Goal: Task Accomplishment & Management: Use online tool/utility

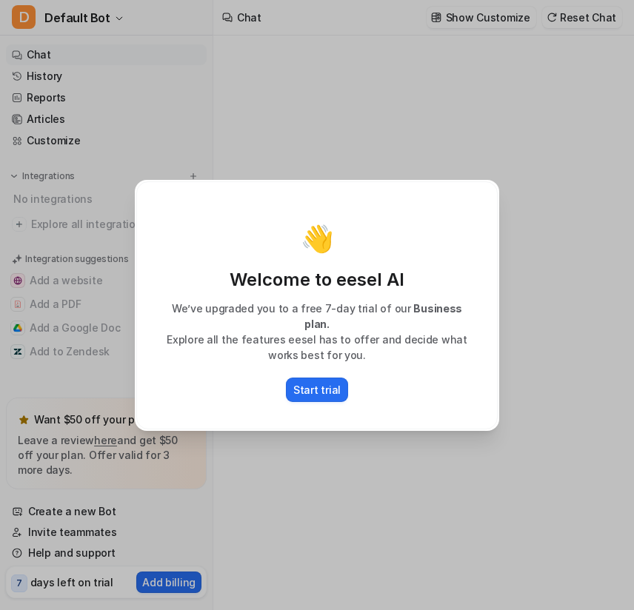
type textarea "**********"
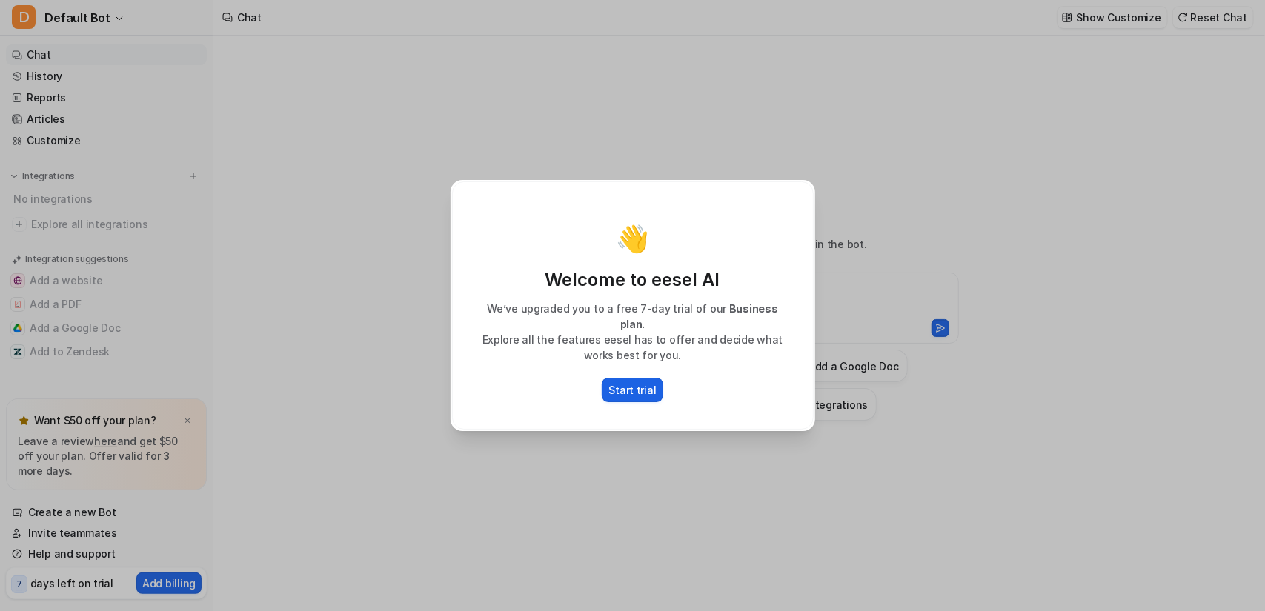
click at [633, 389] on p "Start trial" at bounding box center [632, 390] width 47 height 16
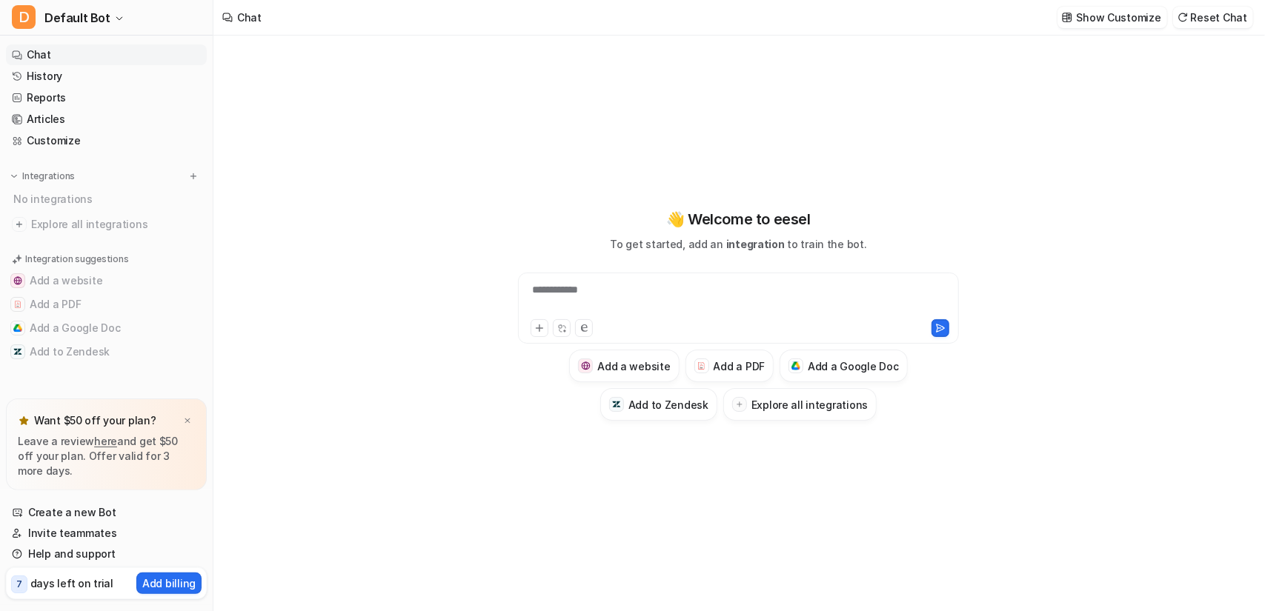
click at [608, 317] on div at bounding box center [738, 326] width 433 height 21
click at [588, 296] on div "**********" at bounding box center [739, 299] width 434 height 34
click at [738, 373] on h3 "Add a PDF" at bounding box center [738, 367] width 51 height 16
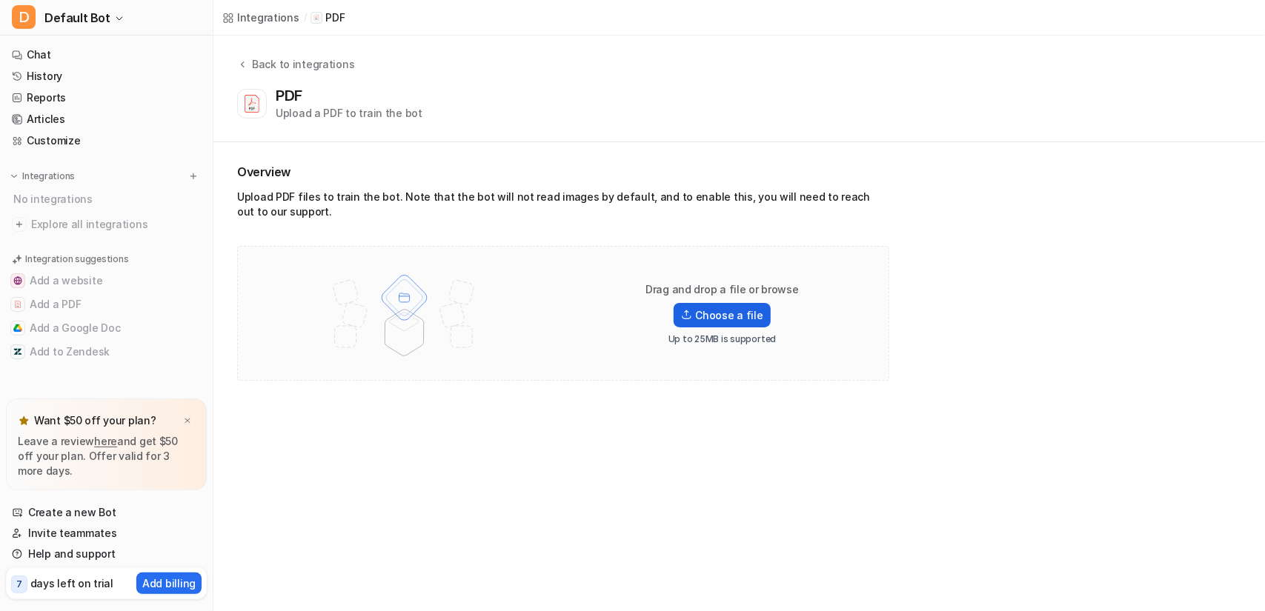
click at [748, 312] on label "Choose a file" at bounding box center [721, 315] width 96 height 24
click at [0, 0] on input "Choose a file" at bounding box center [0, 0] width 0 height 0
click at [692, 319] on img at bounding box center [686, 315] width 11 height 10
click at [0, 0] on input "Choose a file" at bounding box center [0, 0] width 0 height 0
click at [109, 11] on button "D Default Bot" at bounding box center [106, 18] width 213 height 36
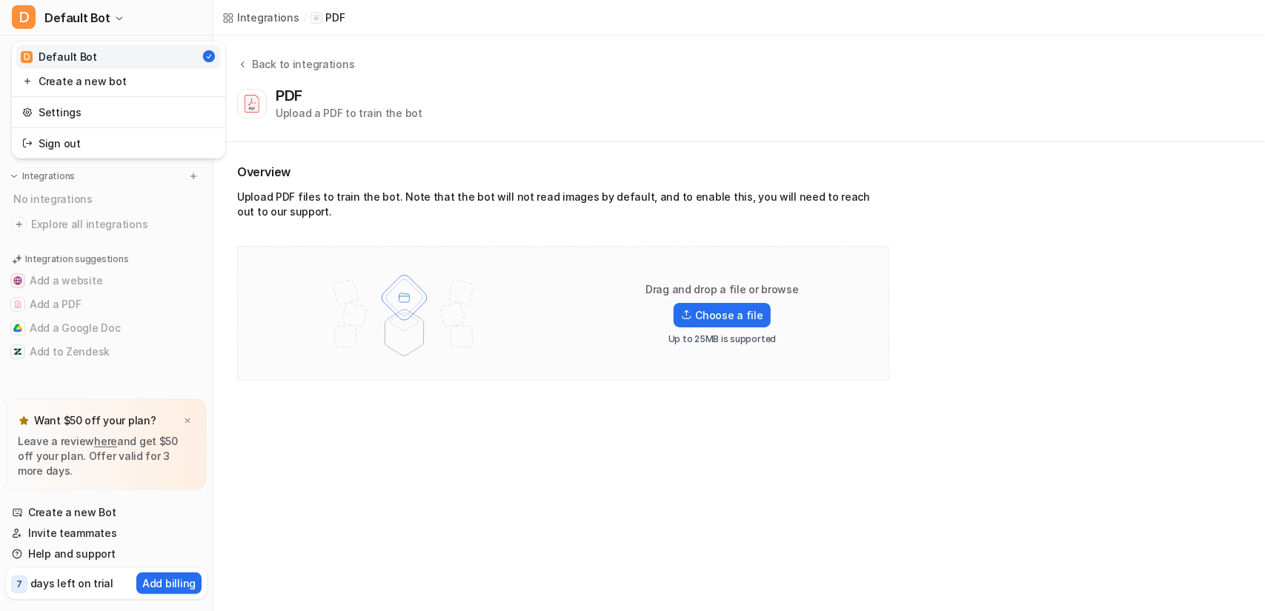
click at [325, 389] on div "D Default Bot D Default Bot Create a new bot Settings Sign out Chat History Rep…" at bounding box center [632, 305] width 1265 height 611
click at [714, 310] on label "Choose a file" at bounding box center [721, 315] width 96 height 24
click at [0, 0] on input "Choose a file" at bounding box center [0, 0] width 0 height 0
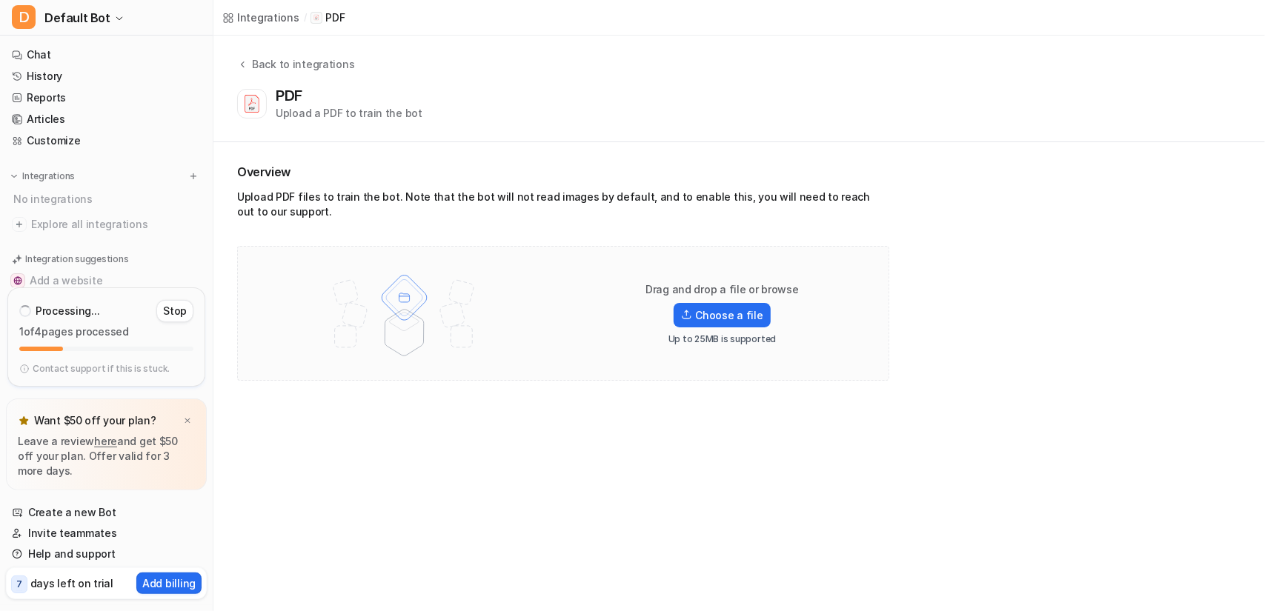
drag, startPoint x: 11, startPoint y: 2, endPoint x: 293, endPoint y: 299, distance: 409.3
drag, startPoint x: 293, startPoint y: 299, endPoint x: 163, endPoint y: 317, distance: 130.9
click at [163, 317] on button "Stop" at bounding box center [174, 311] width 37 height 22
click at [163, 317] on div "Stopping... Please wait" at bounding box center [106, 349] width 198 height 76
click at [190, 337] on icon at bounding box center [186, 335] width 10 height 10
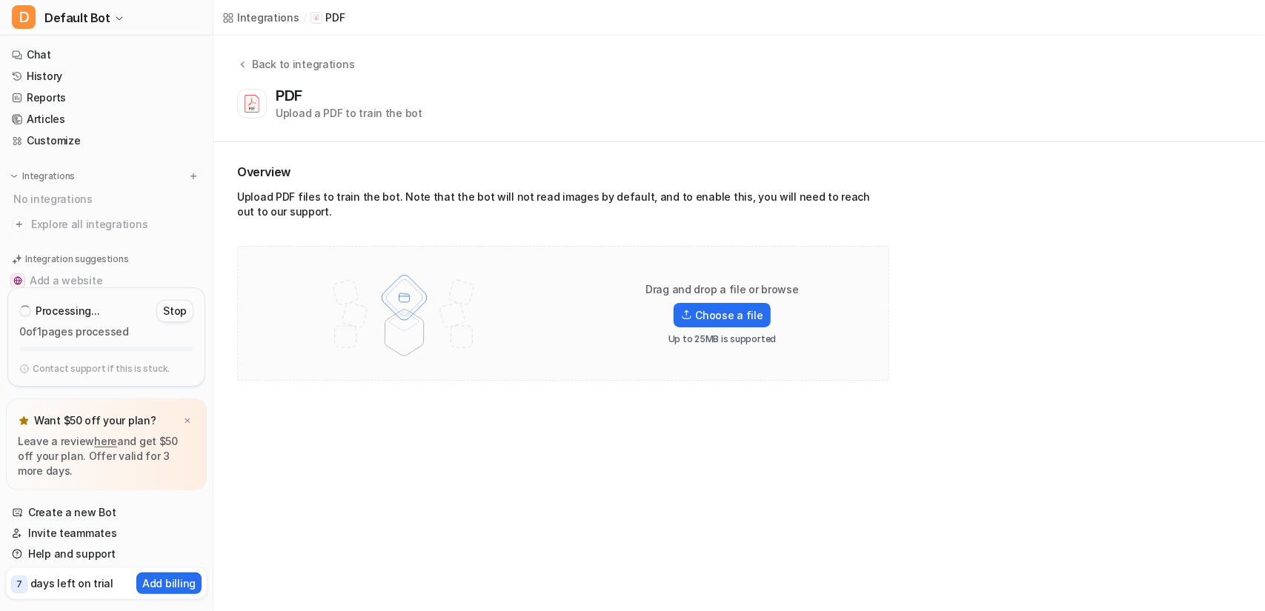
click at [180, 319] on button "Stop" at bounding box center [174, 311] width 37 height 22
click at [185, 334] on icon at bounding box center [186, 335] width 10 height 10
click at [101, 297] on button "Add a PDF" at bounding box center [106, 305] width 201 height 24
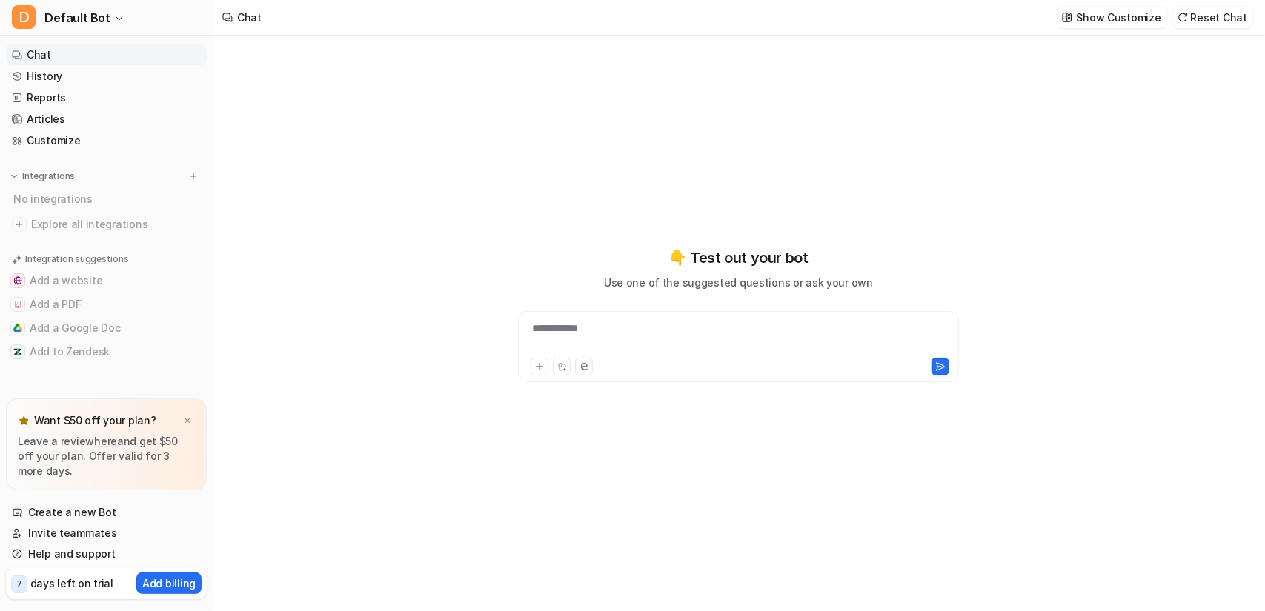
click at [624, 331] on div "**********" at bounding box center [739, 338] width 434 height 34
click at [662, 350] on div at bounding box center [739, 338] width 434 height 34
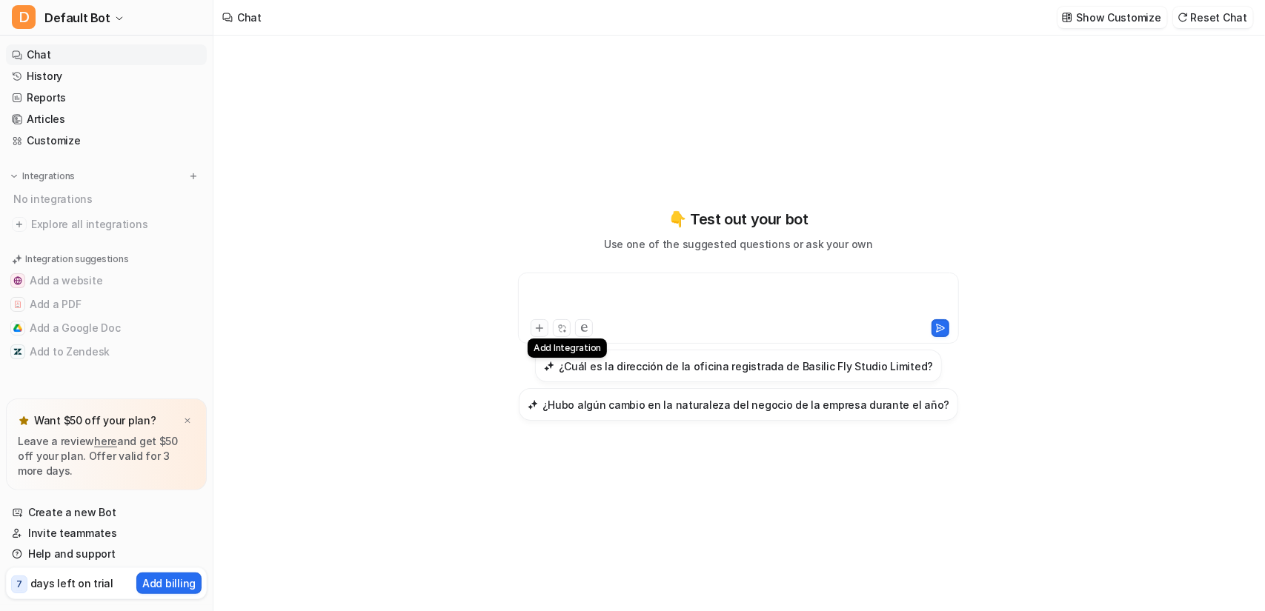
click at [546, 327] on button at bounding box center [539, 328] width 18 height 18
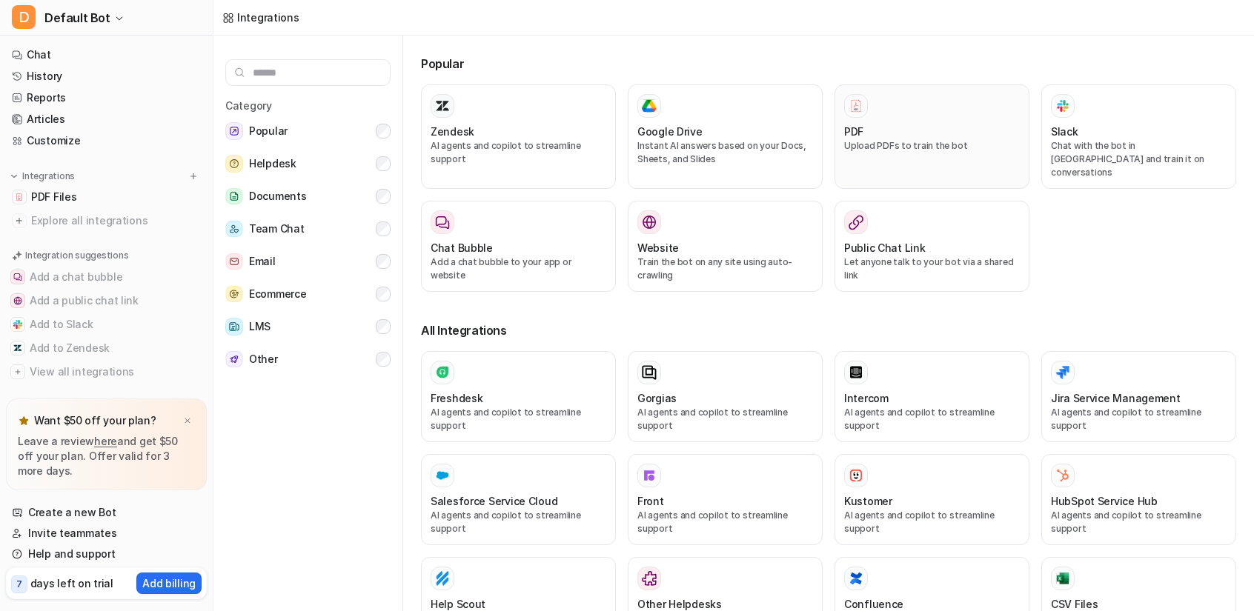
click at [881, 159] on div "PDF Upload PDFs to train the bot" at bounding box center [932, 136] width 176 height 85
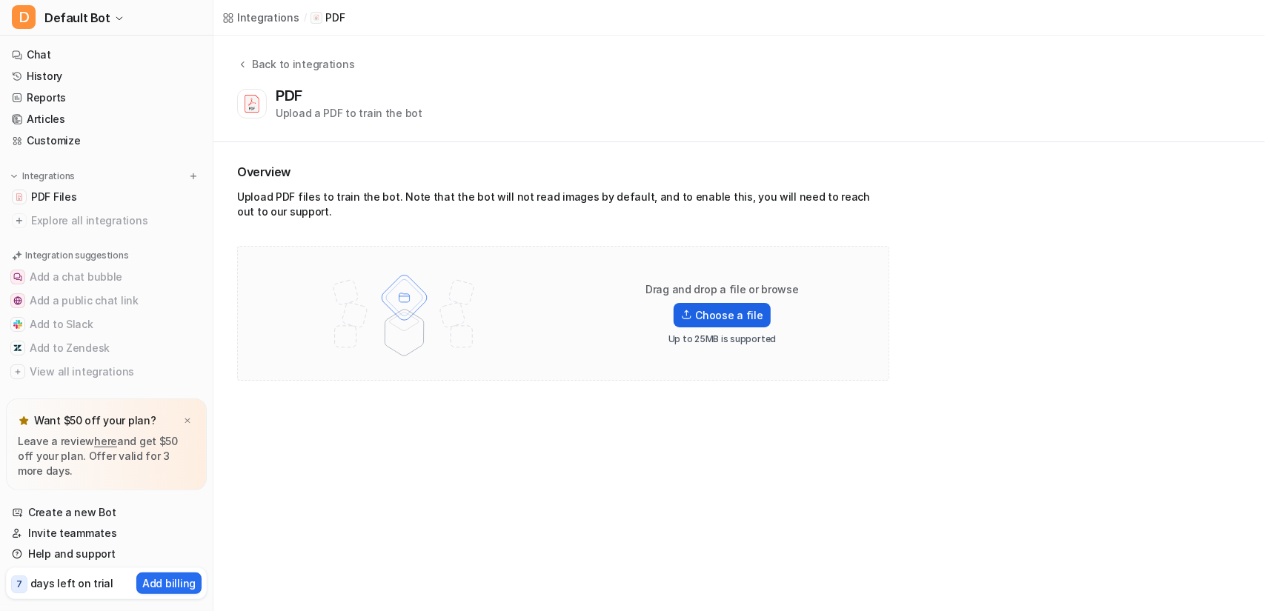
click at [720, 310] on label "Choose a file" at bounding box center [721, 315] width 96 height 24
click at [0, 0] on input "Choose a file" at bounding box center [0, 0] width 0 height 0
click at [189, 423] on img at bounding box center [187, 421] width 9 height 10
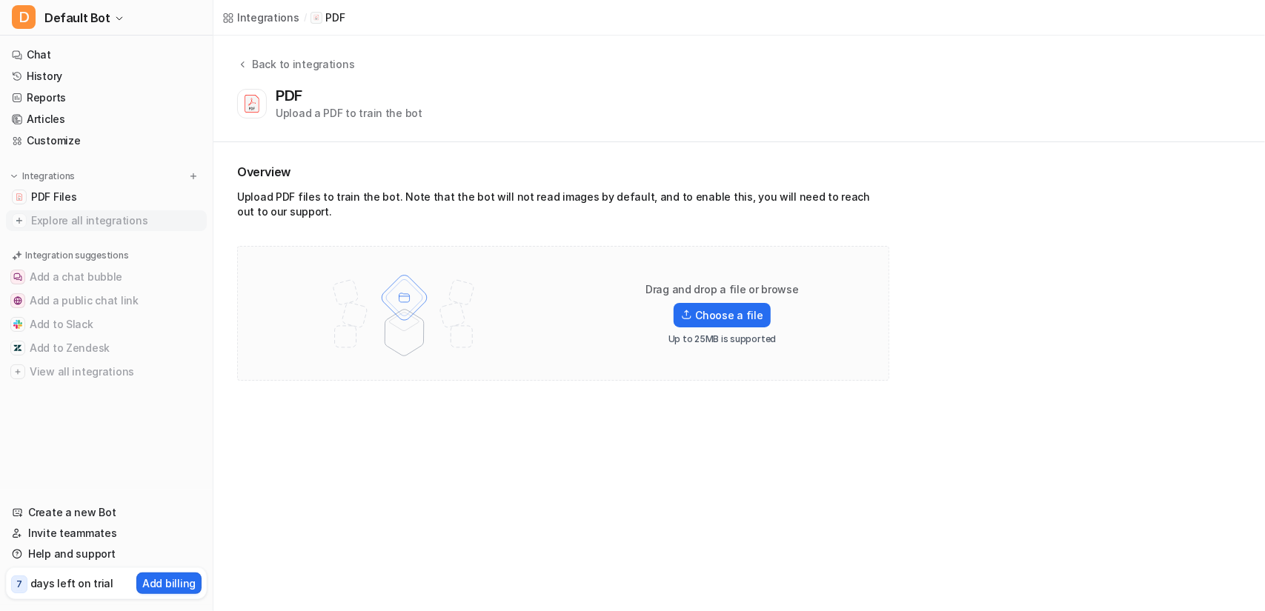
click at [59, 222] on span "Explore all integrations" at bounding box center [116, 221] width 170 height 24
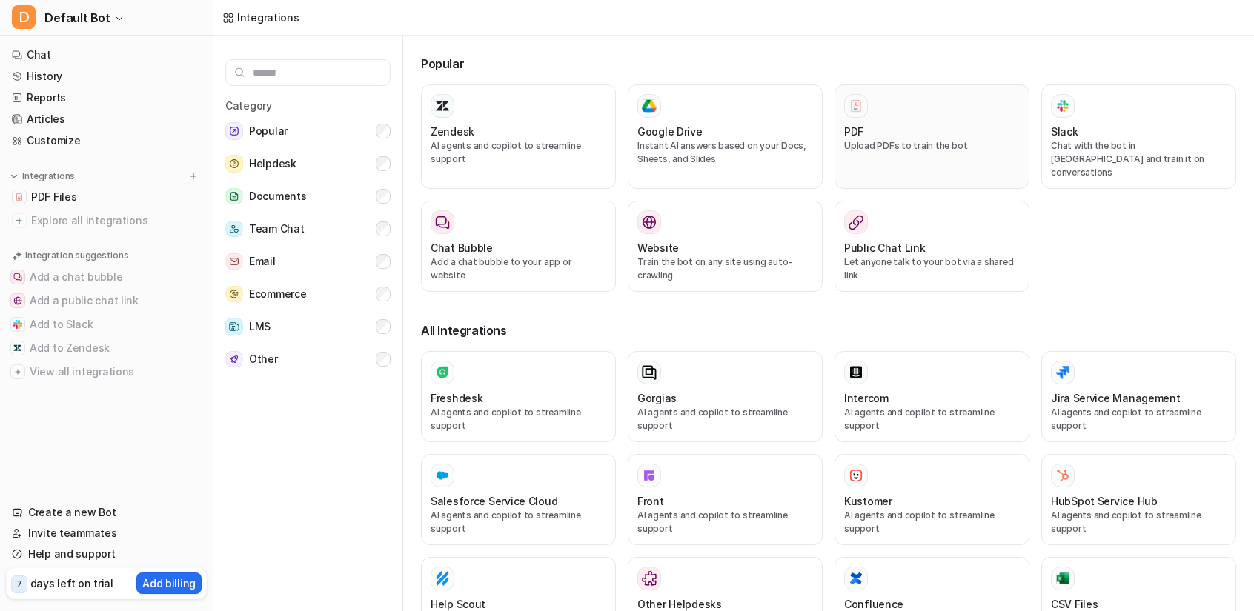
click at [876, 127] on div "PDF" at bounding box center [932, 132] width 176 height 16
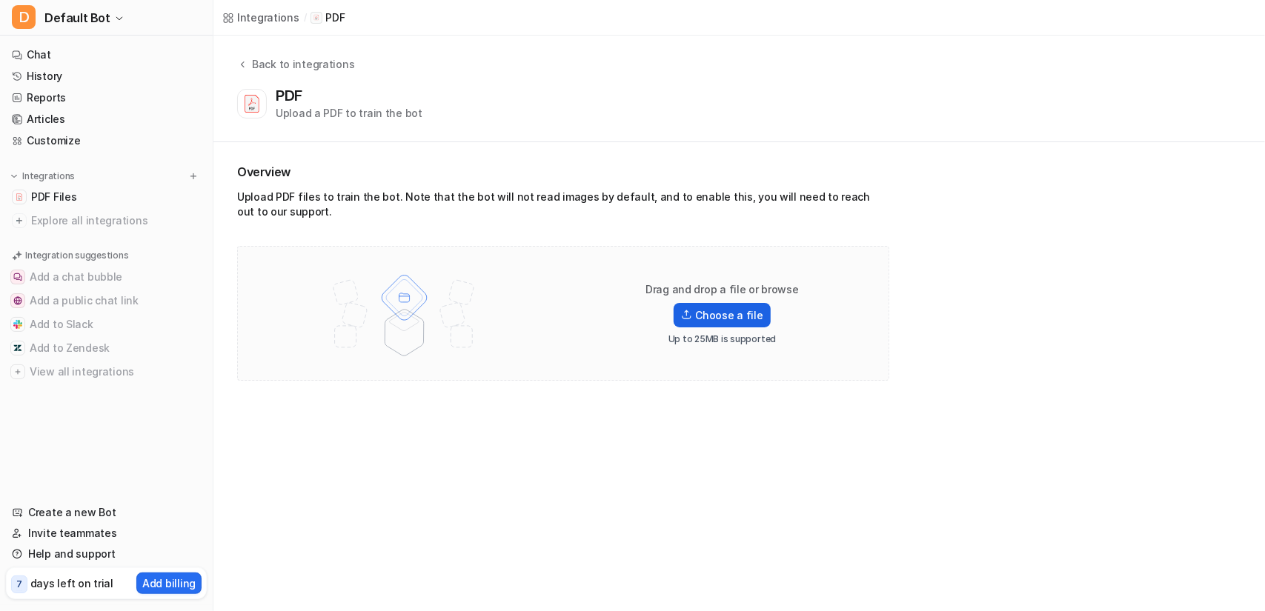
click at [733, 315] on label "Choose a file" at bounding box center [721, 315] width 96 height 24
click at [0, 0] on input "Choose a file" at bounding box center [0, 0] width 0 height 0
click at [22, 220] on img at bounding box center [19, 220] width 15 height 15
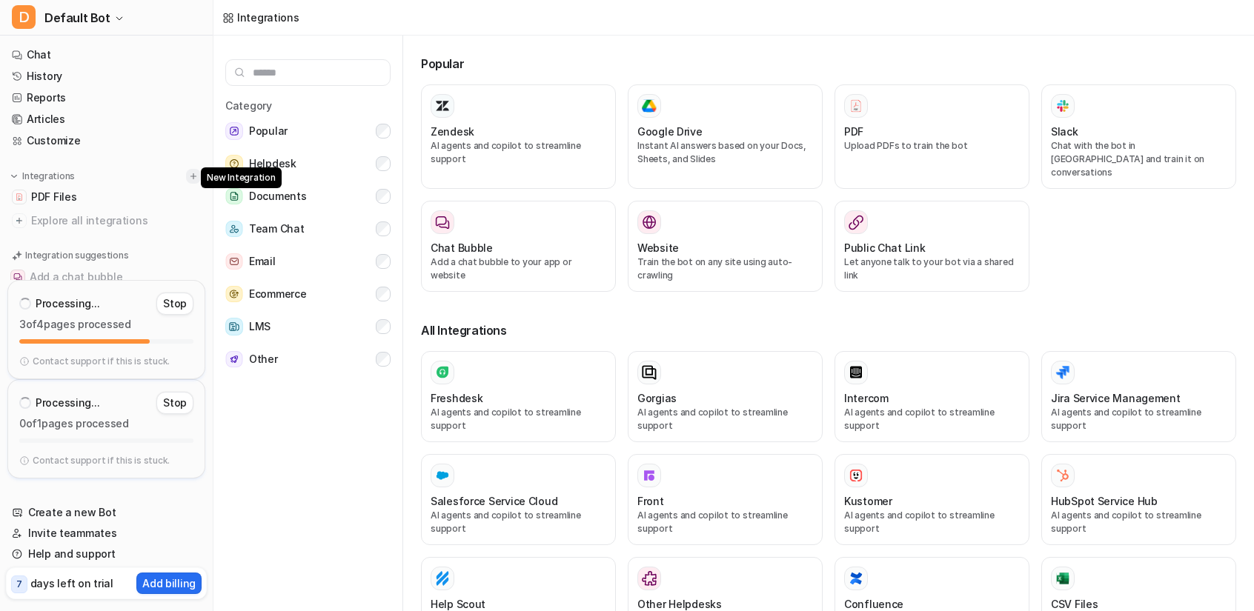
click at [188, 174] on img at bounding box center [193, 176] width 10 height 10
click at [902, 122] on div "PDF Upload PDFs to train the bot" at bounding box center [932, 136] width 176 height 85
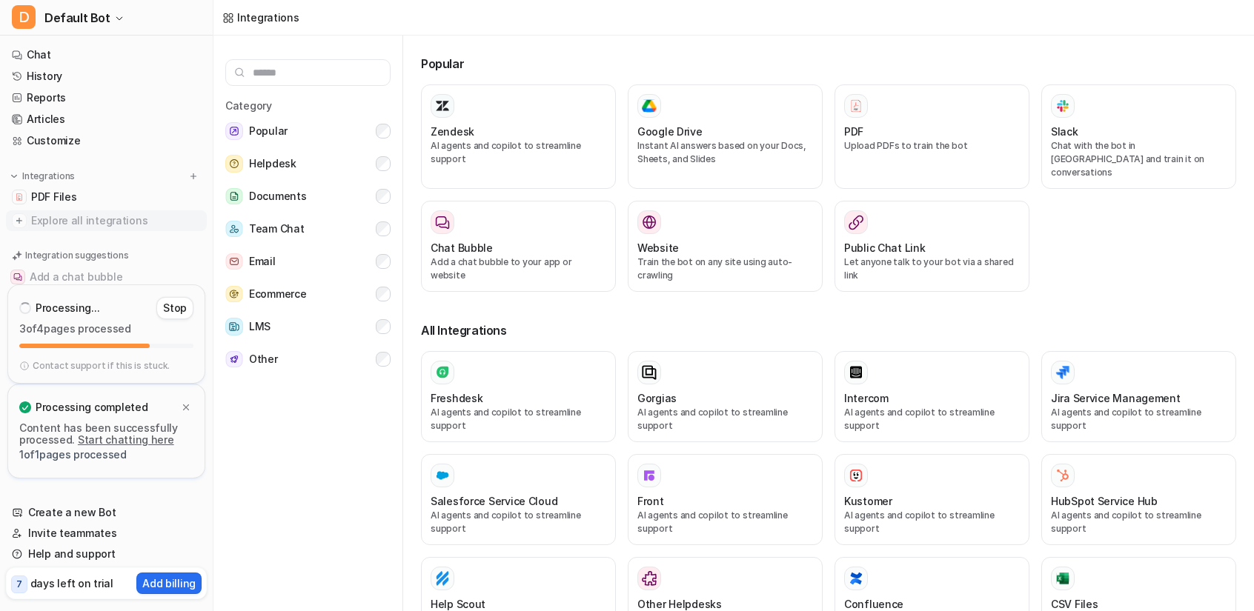
click at [80, 218] on span "Explore all integrations" at bounding box center [116, 221] width 170 height 24
click at [168, 302] on p "Stop" at bounding box center [175, 308] width 24 height 15
click at [195, 331] on div "Stopping... Please wait" at bounding box center [106, 346] width 198 height 76
click at [188, 332] on icon at bounding box center [186, 332] width 10 height 10
click at [107, 214] on span "Explore all integrations" at bounding box center [116, 221] width 170 height 24
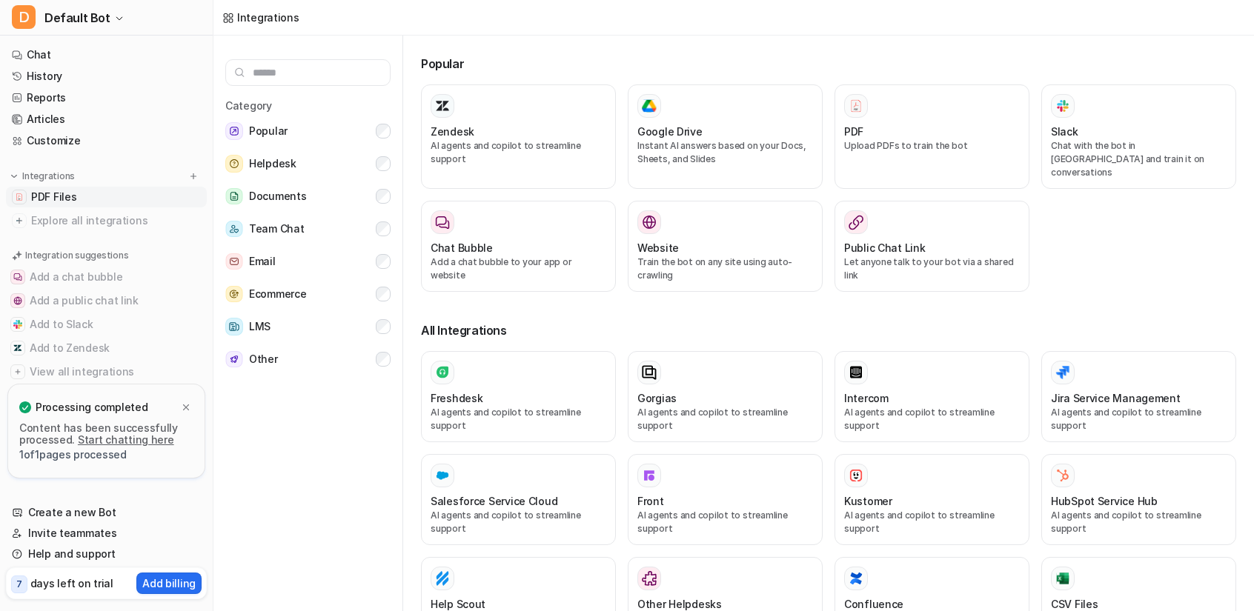
click at [103, 198] on link "PDF Files" at bounding box center [106, 197] width 201 height 21
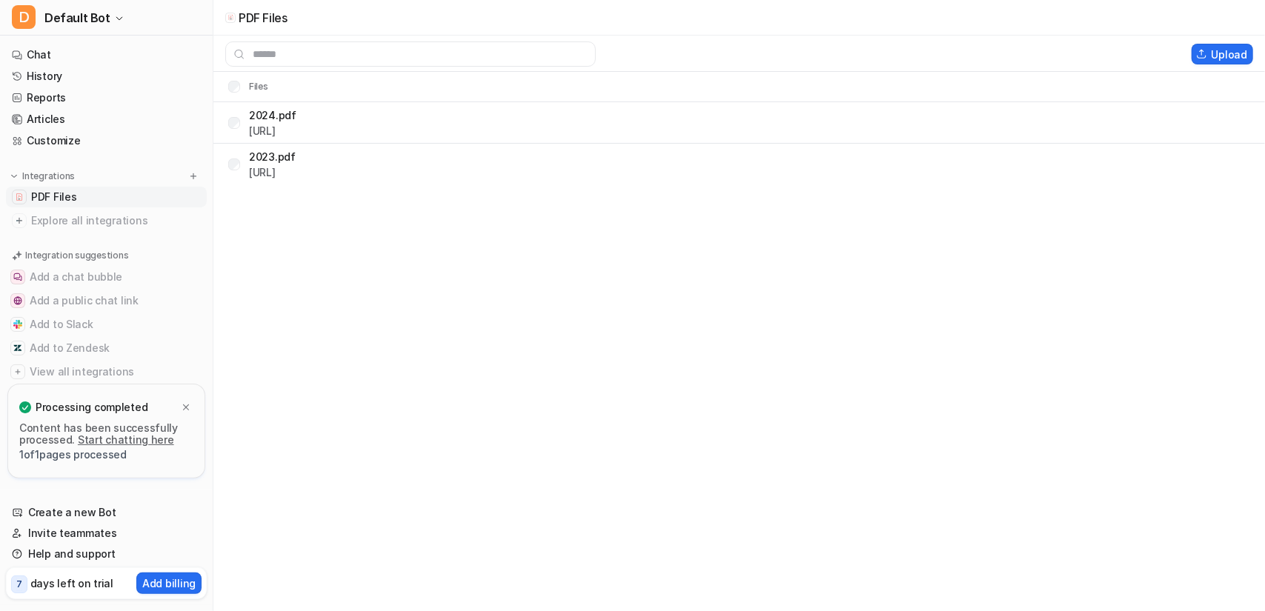
drag, startPoint x: 103, startPoint y: 198, endPoint x: 40, endPoint y: 190, distance: 63.5
click at [40, 190] on link "PDF Files" at bounding box center [106, 197] width 201 height 21
click at [235, 185] on tr "2023.pdf [URL]" at bounding box center [738, 205] width 1051 height 41
click at [239, 199] on div "2023.pdf [URL]" at bounding box center [261, 206] width 67 height 24
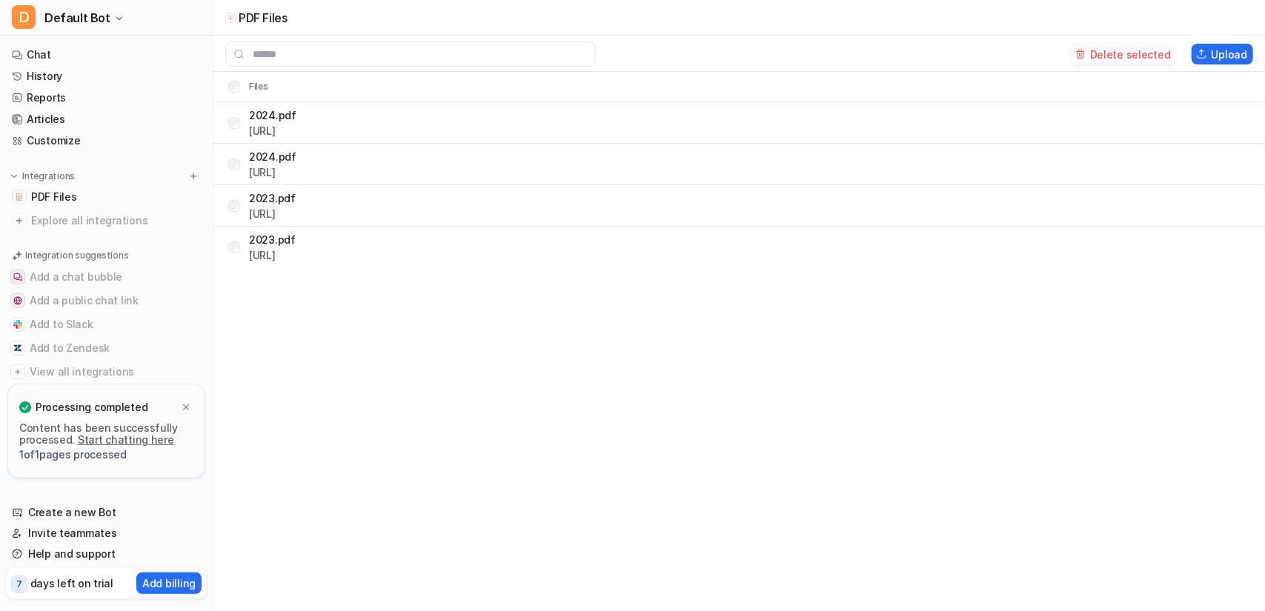
click at [1147, 55] on button "Delete selected" at bounding box center [1124, 54] width 106 height 21
click at [1219, 49] on button "Upload" at bounding box center [1221, 54] width 61 height 21
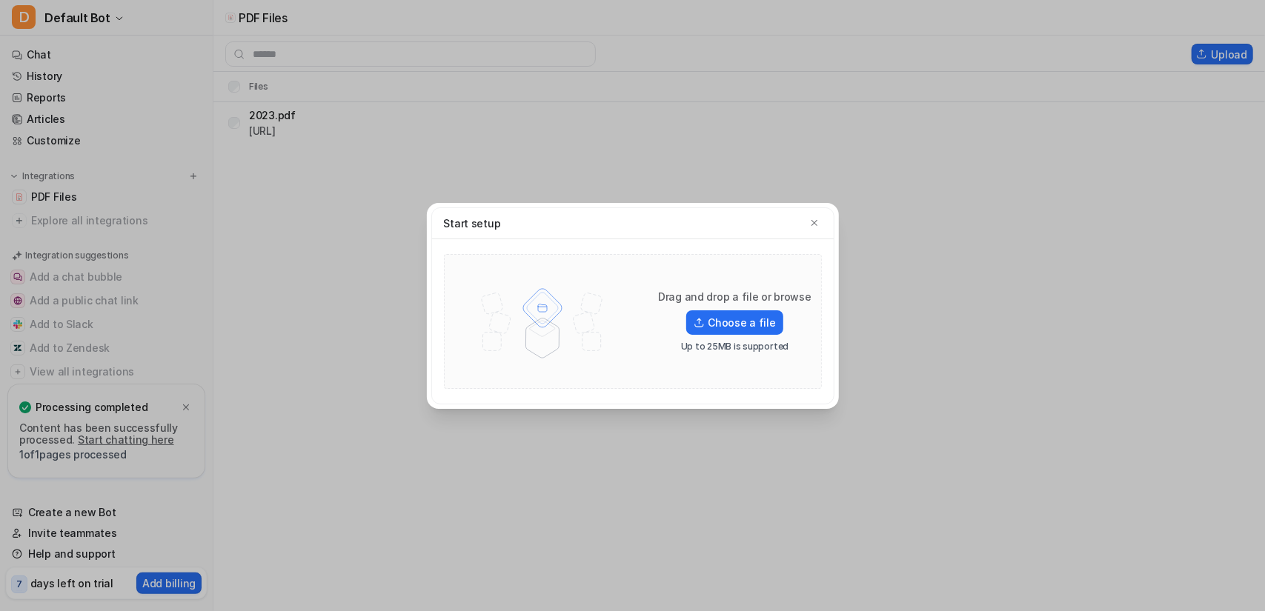
click at [752, 306] on div "Drag and drop a file or browse Choose a file Up to 25MB is supported" at bounding box center [735, 321] width 190 height 63
click at [741, 322] on label "Choose a file" at bounding box center [734, 322] width 96 height 24
click at [0, 0] on input "Choose a file" at bounding box center [0, 0] width 0 height 0
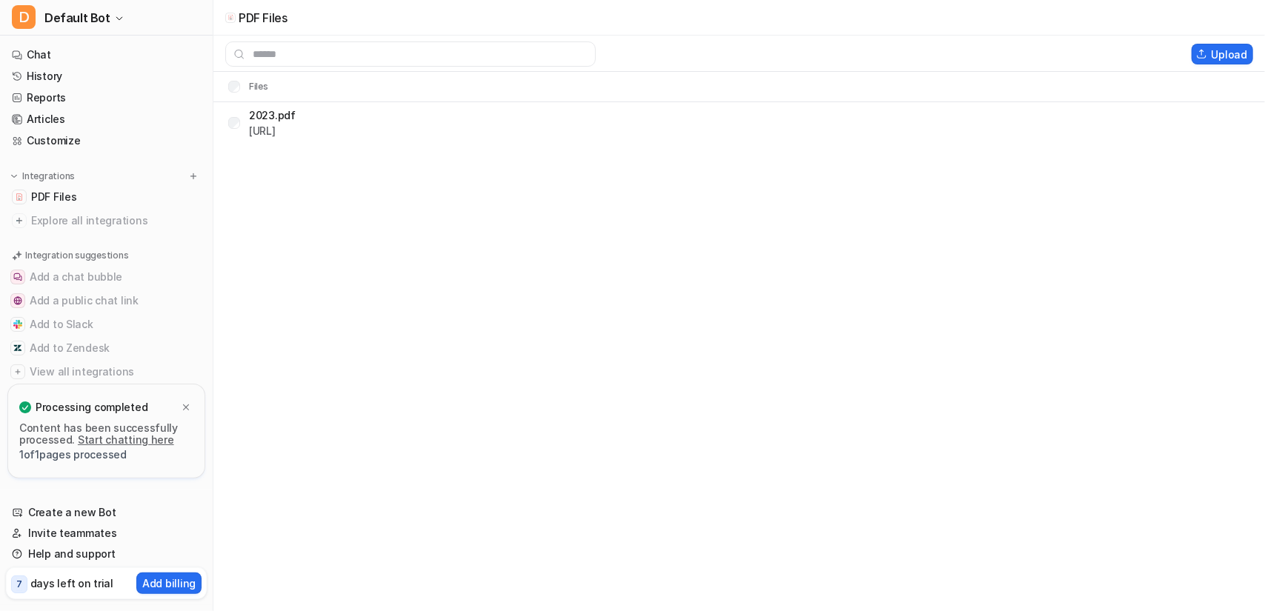
click at [667, 290] on div "PDF Files Upload Files 2023.pdf [URL]" at bounding box center [632, 305] width 1265 height 611
click at [533, 199] on div "PDF Files Upload Files 2023.pdf [URL]" at bounding box center [632, 305] width 1265 height 611
click at [1222, 51] on button "Upload" at bounding box center [1221, 54] width 61 height 21
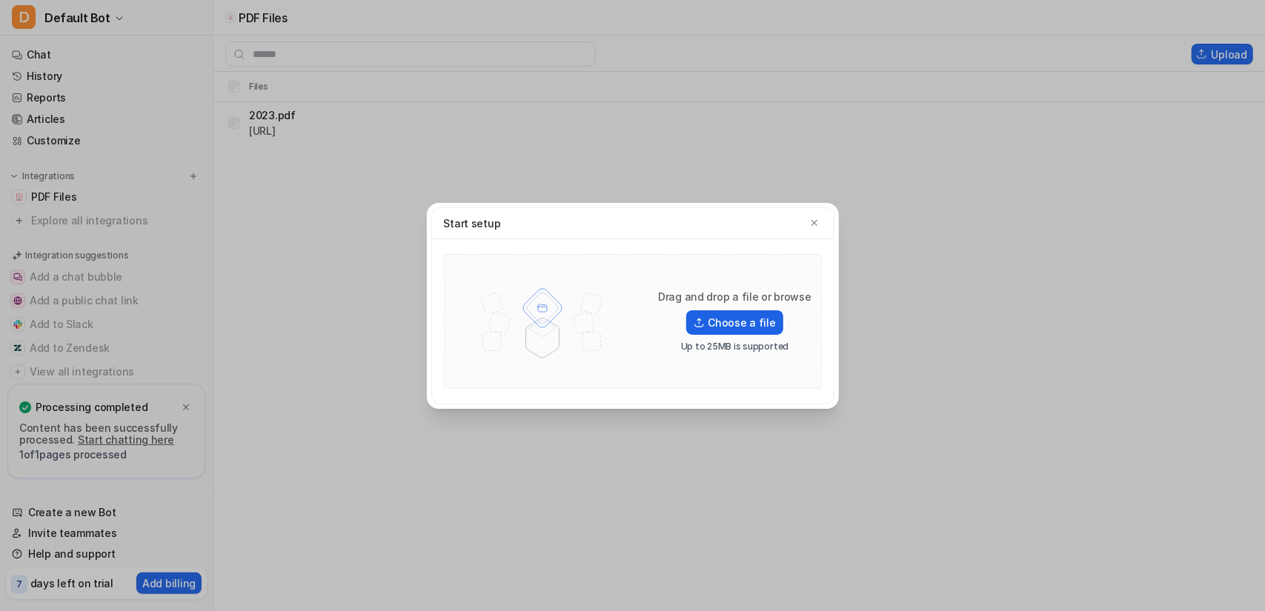
click at [708, 321] on label "Choose a file" at bounding box center [734, 322] width 96 height 24
click at [0, 0] on input "Choose a file" at bounding box center [0, 0] width 0 height 0
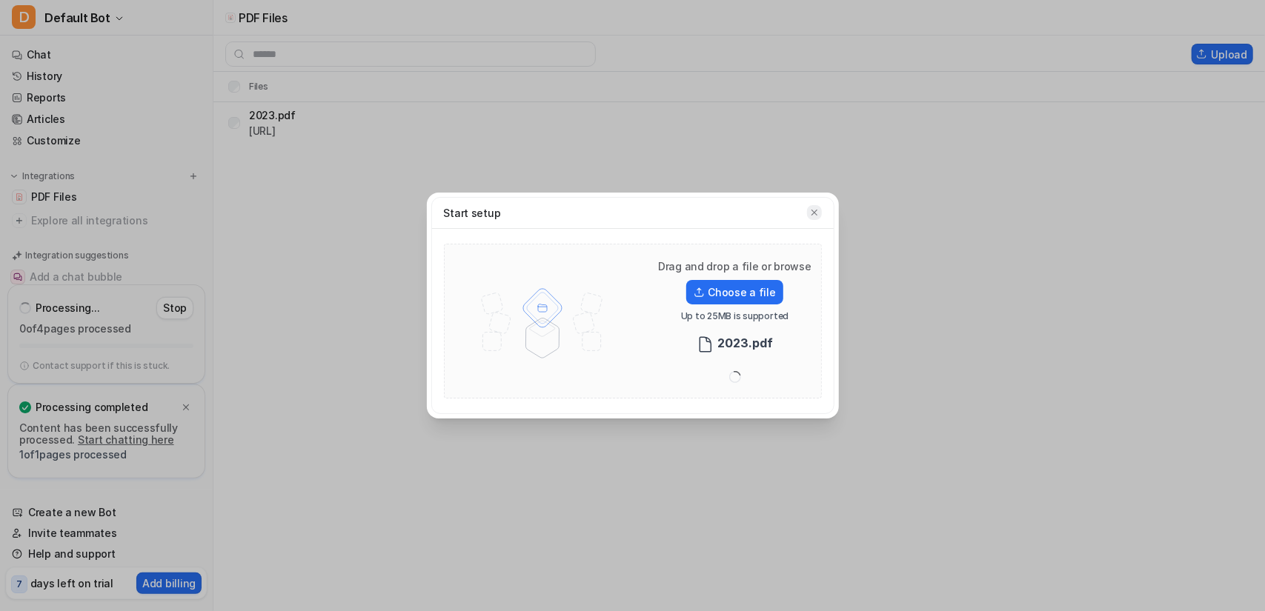
click at [809, 207] on button "button" at bounding box center [814, 212] width 15 height 15
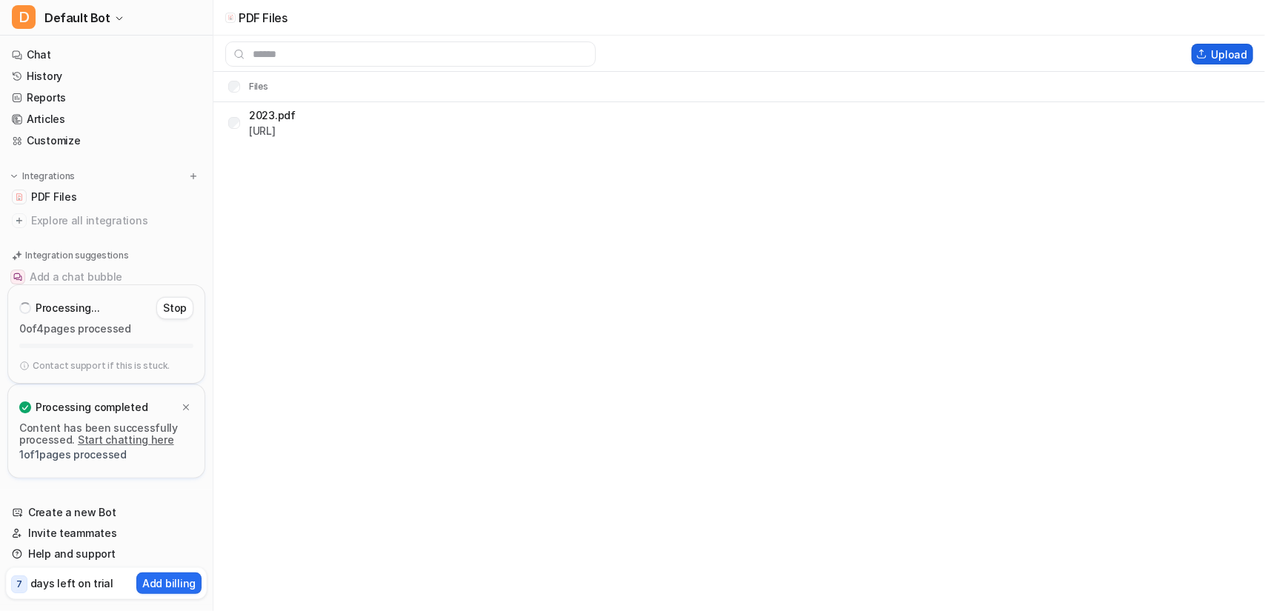
click at [1222, 54] on button "Upload" at bounding box center [1221, 54] width 61 height 21
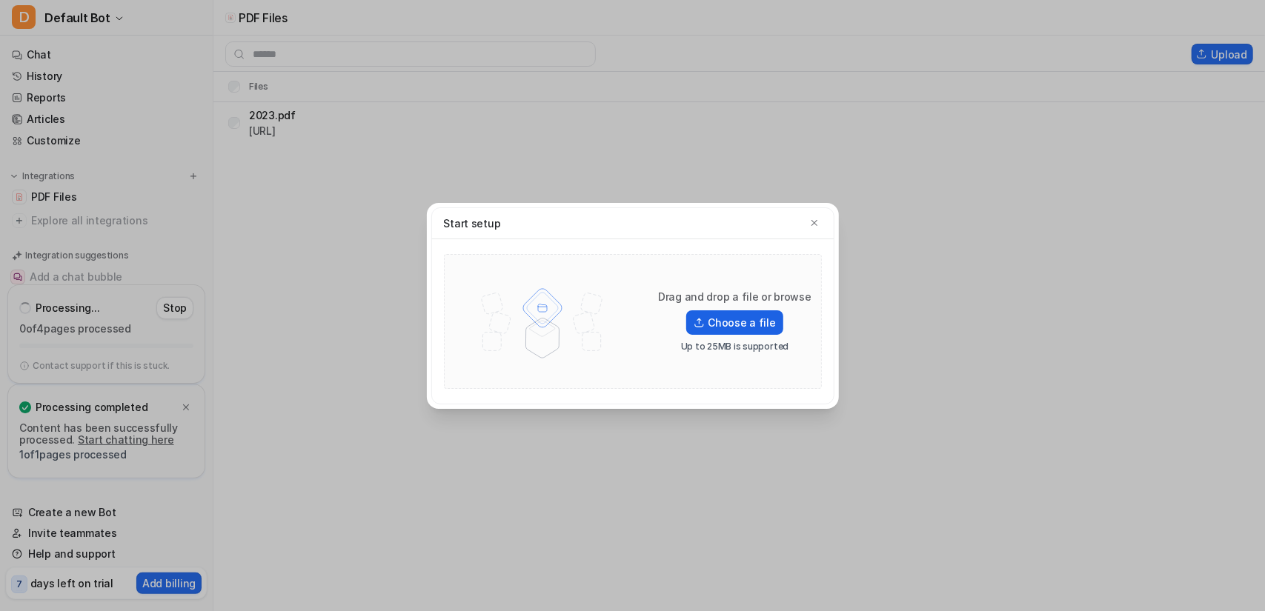
click at [708, 318] on label "Choose a file" at bounding box center [734, 322] width 96 height 24
click at [0, 0] on input "Choose a file" at bounding box center [0, 0] width 0 height 0
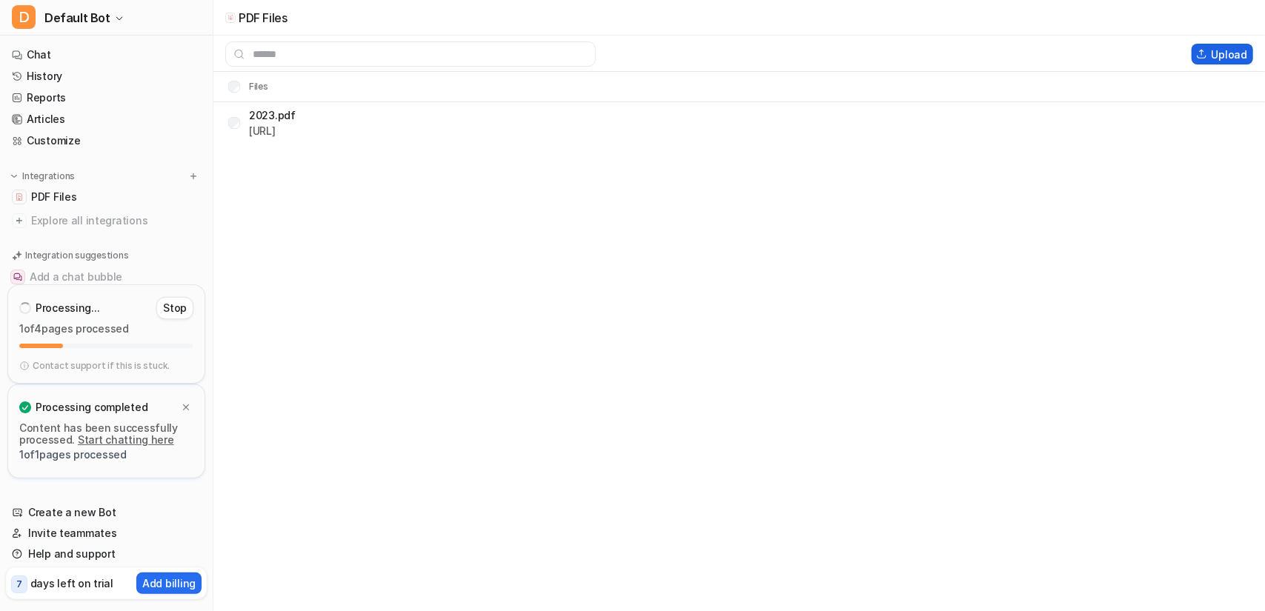
click at [1219, 54] on button "Upload" at bounding box center [1221, 54] width 61 height 21
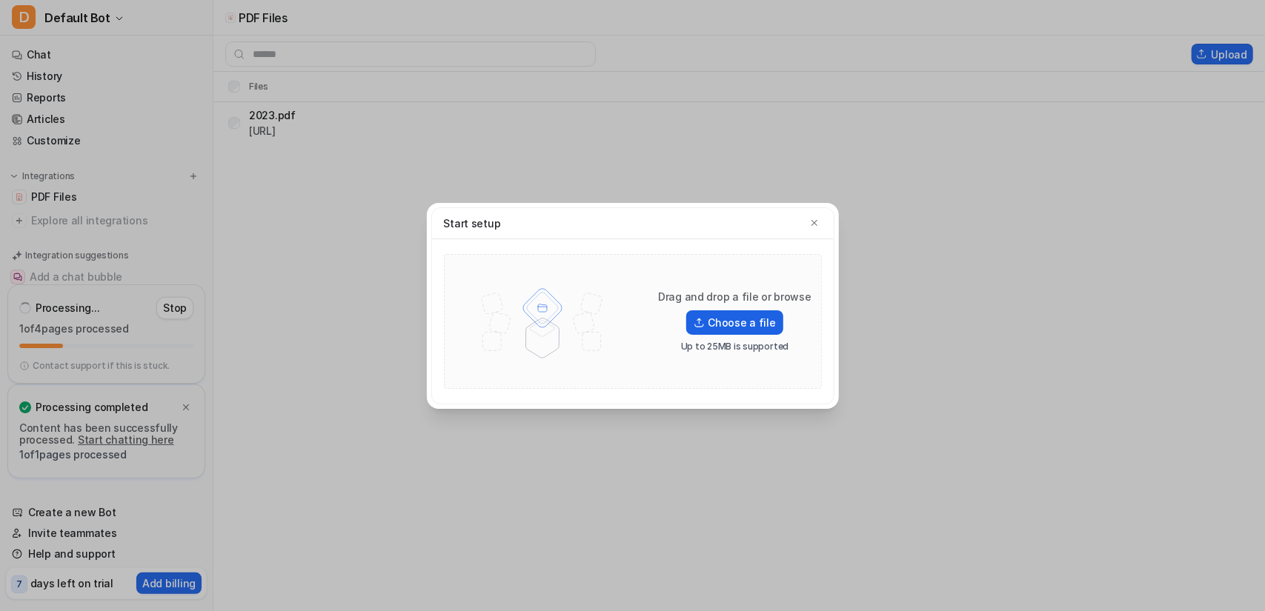
click at [721, 332] on label "Choose a file" at bounding box center [734, 322] width 96 height 24
click at [0, 0] on input "Choose a file" at bounding box center [0, 0] width 0 height 0
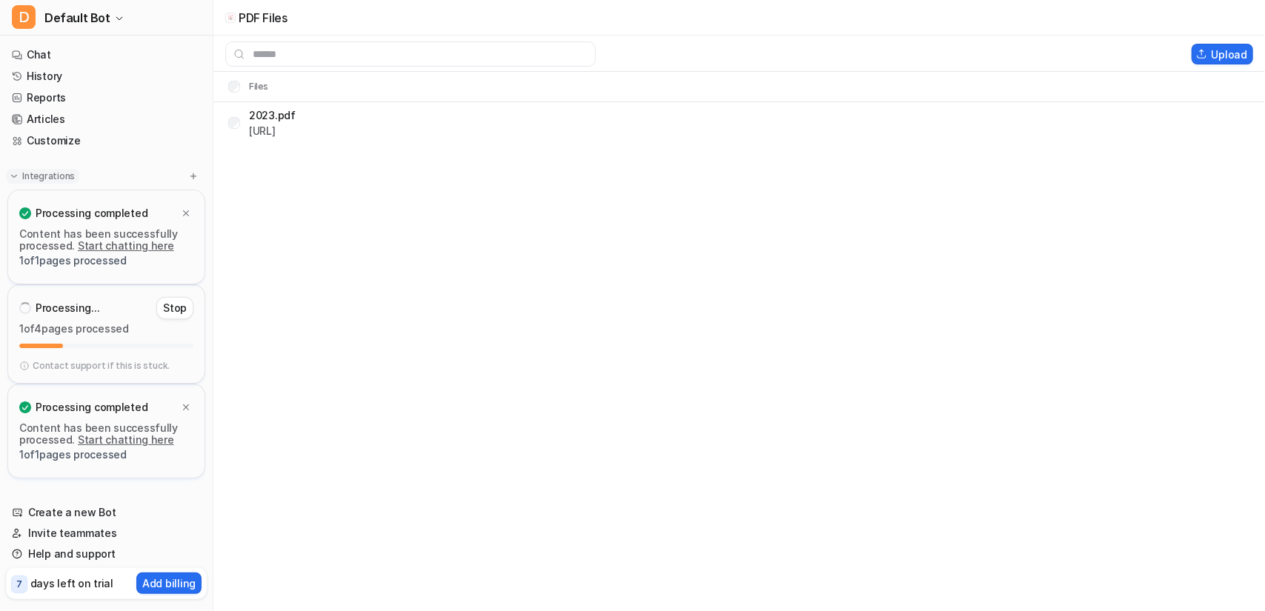
click at [72, 179] on button "Integrations" at bounding box center [42, 176] width 73 height 15
click at [33, 181] on p "Integrations" at bounding box center [48, 176] width 53 height 12
click at [56, 303] on p "Processing..." at bounding box center [68, 308] width 64 height 15
click at [63, 46] on link "Chat" at bounding box center [106, 54] width 201 height 21
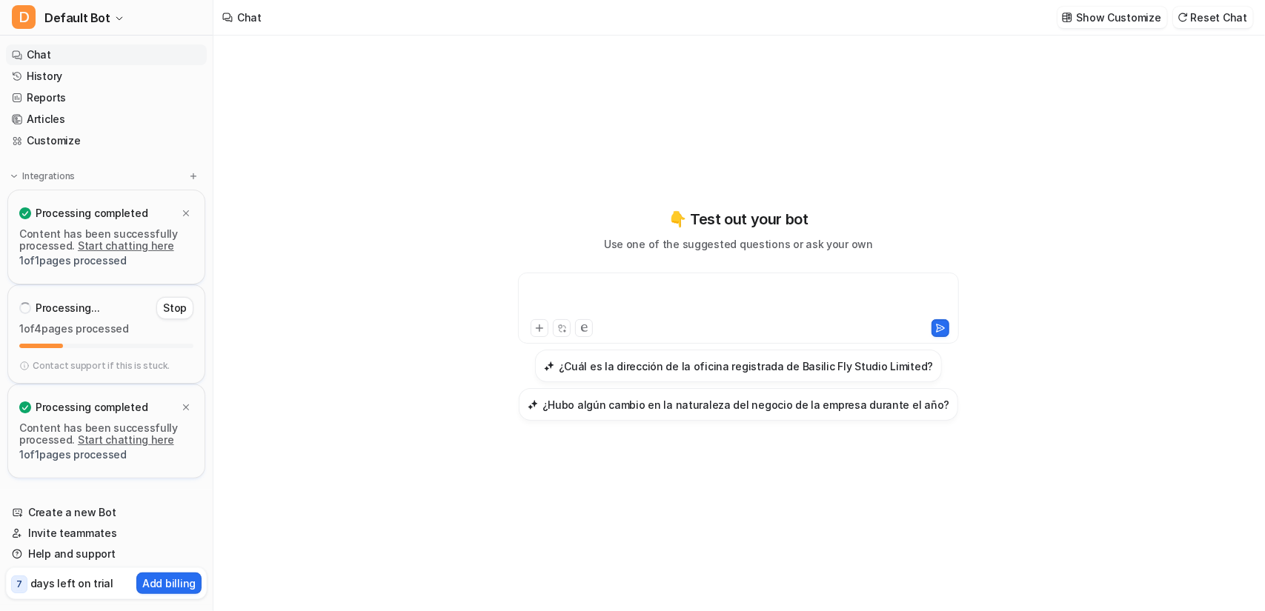
click at [593, 282] on div at bounding box center [739, 299] width 434 height 34
drag, startPoint x: 64, startPoint y: 207, endPoint x: 69, endPoint y: 313, distance: 106.1
click at [69, 313] on div "Processing completed Content has been successfully processed. Start chatting he…" at bounding box center [106, 340] width 213 height 301
click at [122, 311] on div "Processing... Stop" at bounding box center [106, 308] width 174 height 24
click at [1188, 16] on img at bounding box center [1182, 17] width 10 height 11
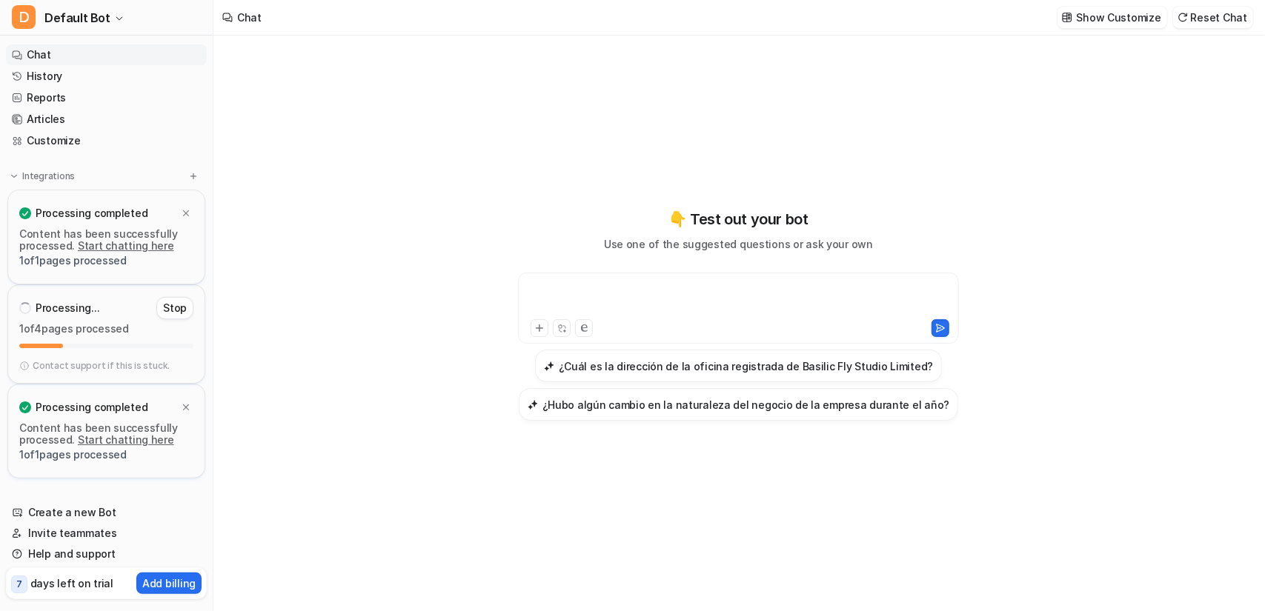
click at [570, 290] on div at bounding box center [739, 299] width 434 height 34
paste div
click at [628, 296] on div at bounding box center [739, 299] width 434 height 34
click at [616, 293] on div at bounding box center [739, 299] width 434 height 34
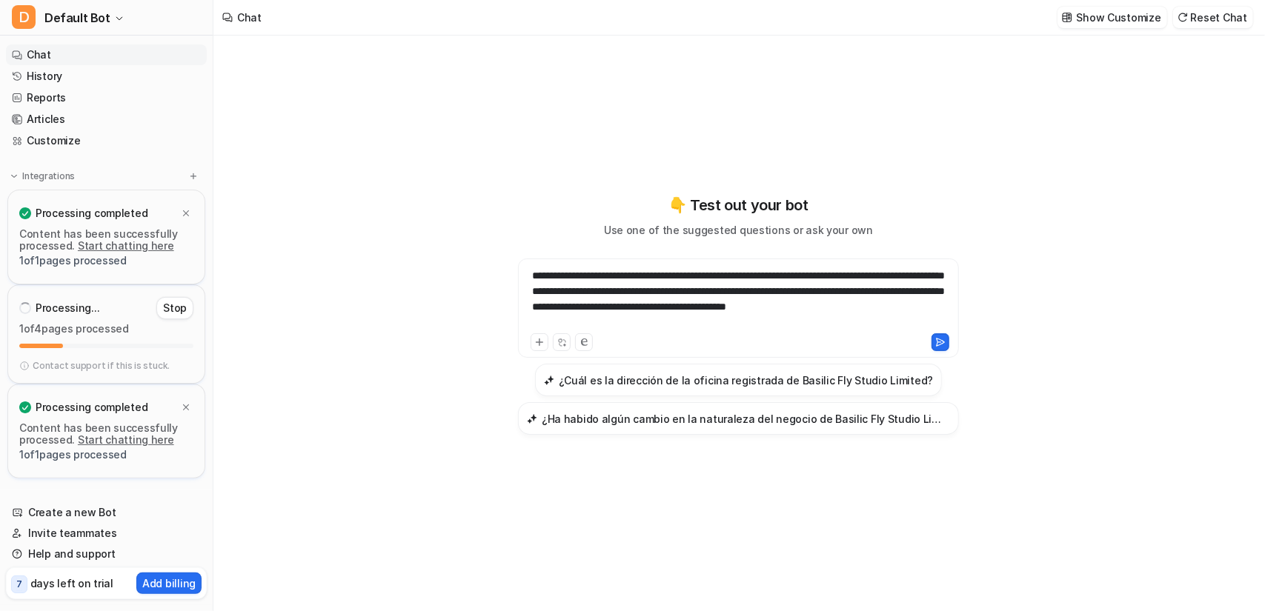
click at [529, 278] on div "**********" at bounding box center [739, 299] width 434 height 62
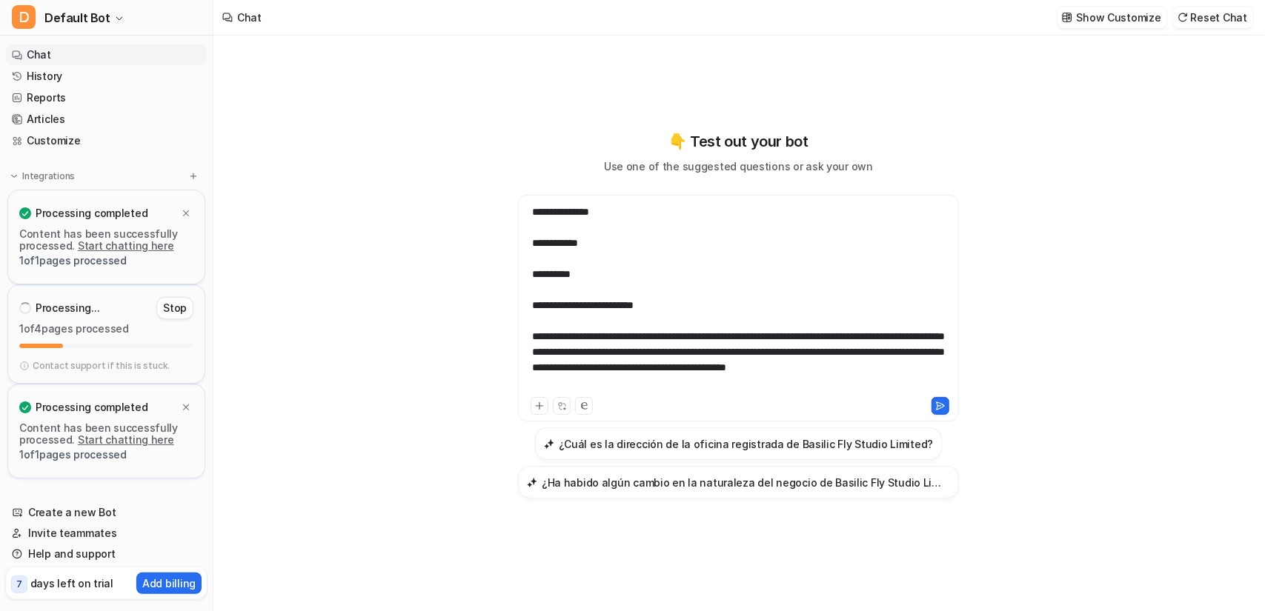
scroll to position [13, 0]
click at [943, 408] on icon at bounding box center [940, 406] width 10 height 10
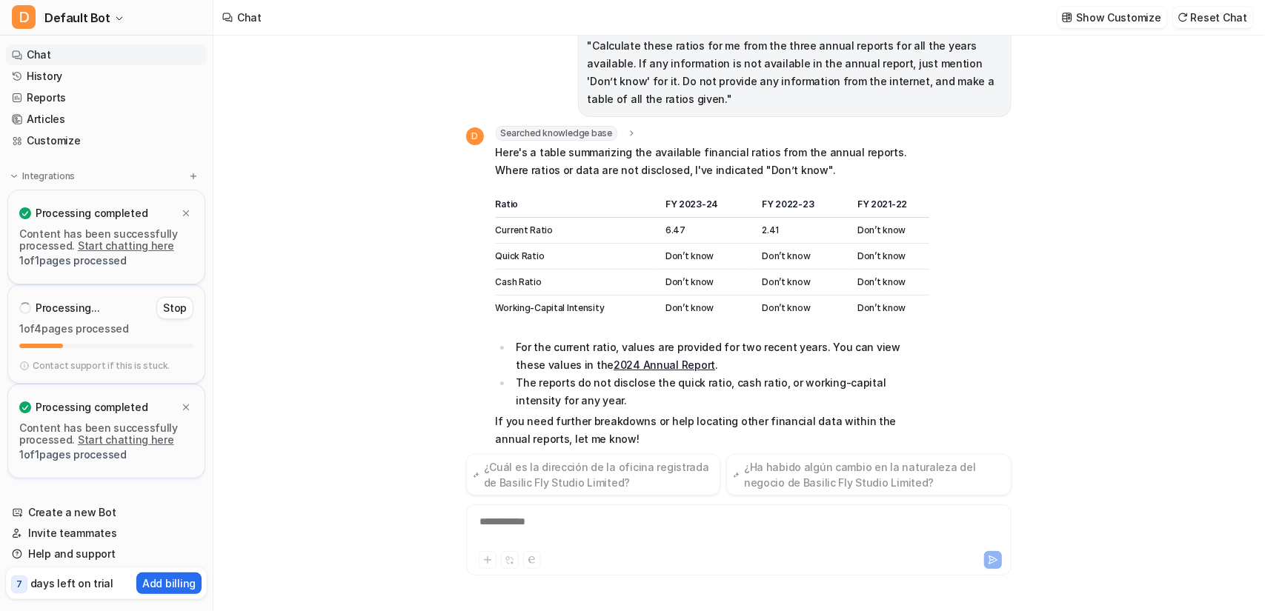
scroll to position [125, 0]
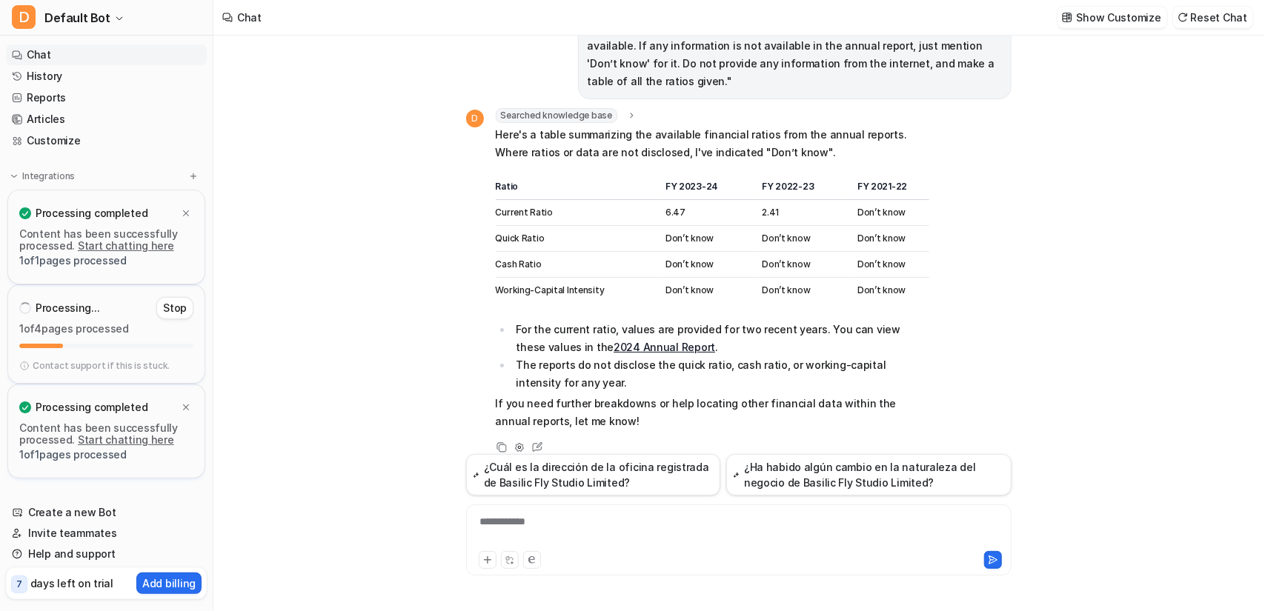
click at [628, 341] on link "2024 Annual Report" at bounding box center [663, 347] width 101 height 13
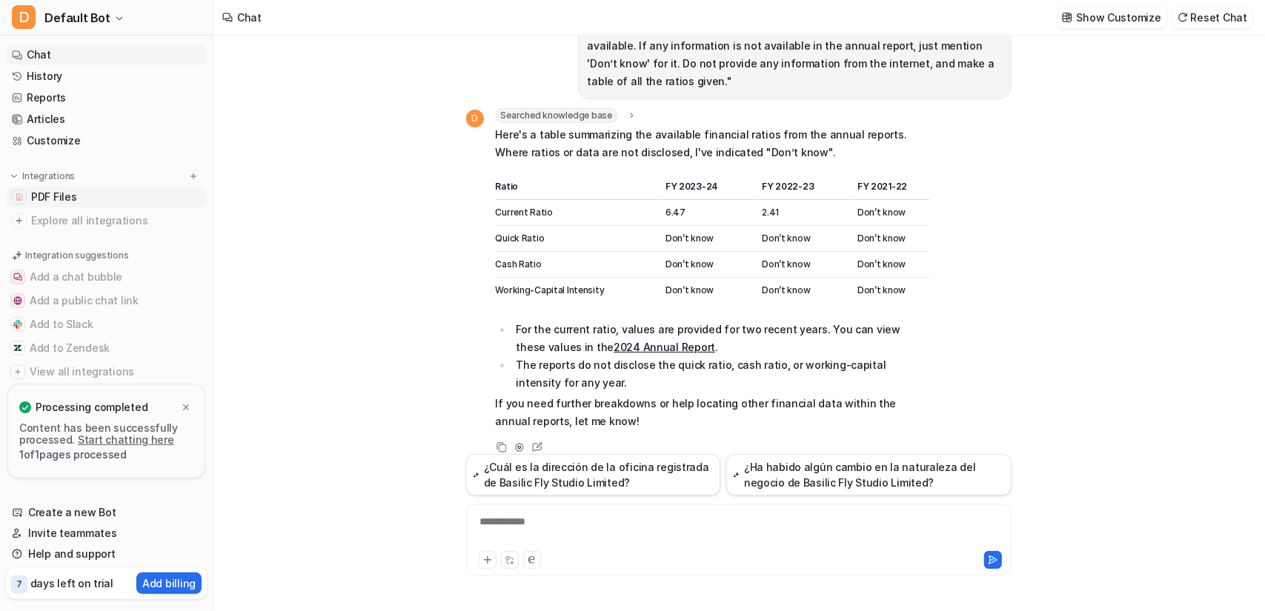
click at [71, 195] on span "PDF Files" at bounding box center [53, 197] width 45 height 15
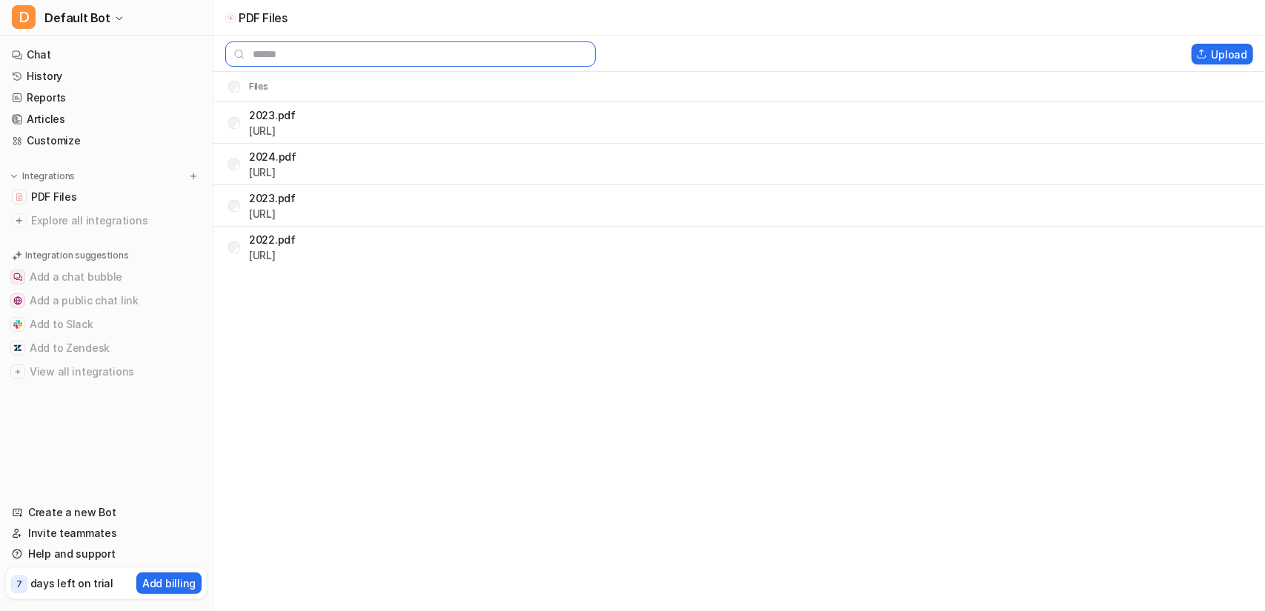
click at [383, 50] on input "text" at bounding box center [410, 53] width 370 height 25
type input "*"
click at [27, 55] on link "Chat" at bounding box center [106, 54] width 201 height 21
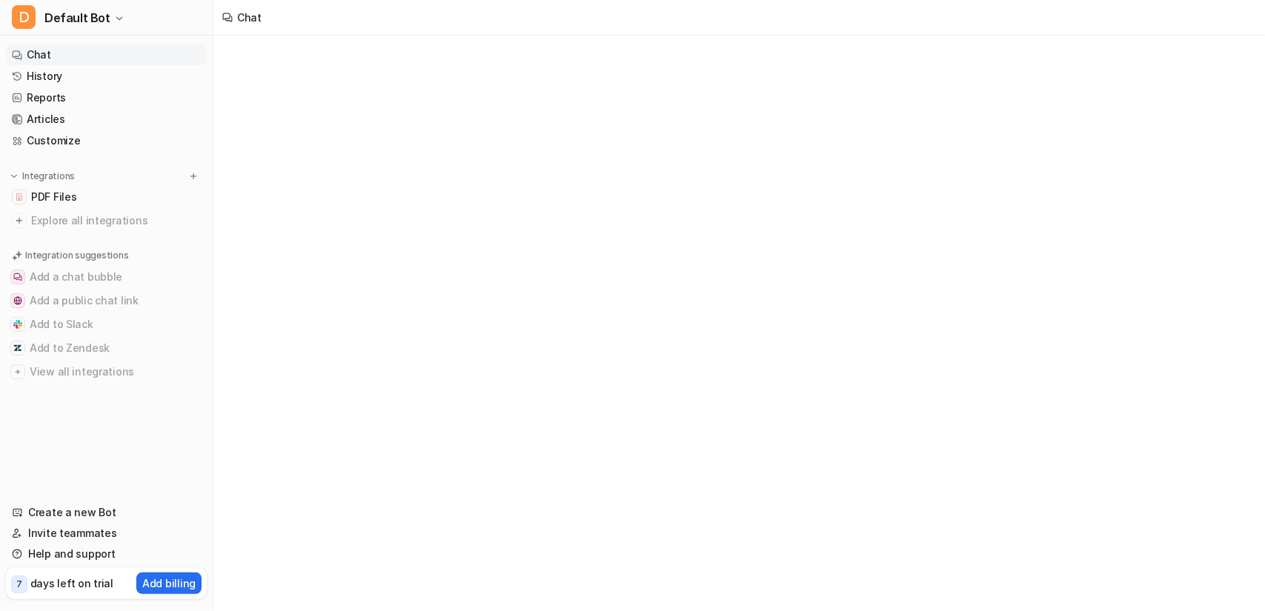
click at [63, 61] on link "Chat" at bounding box center [106, 54] width 201 height 21
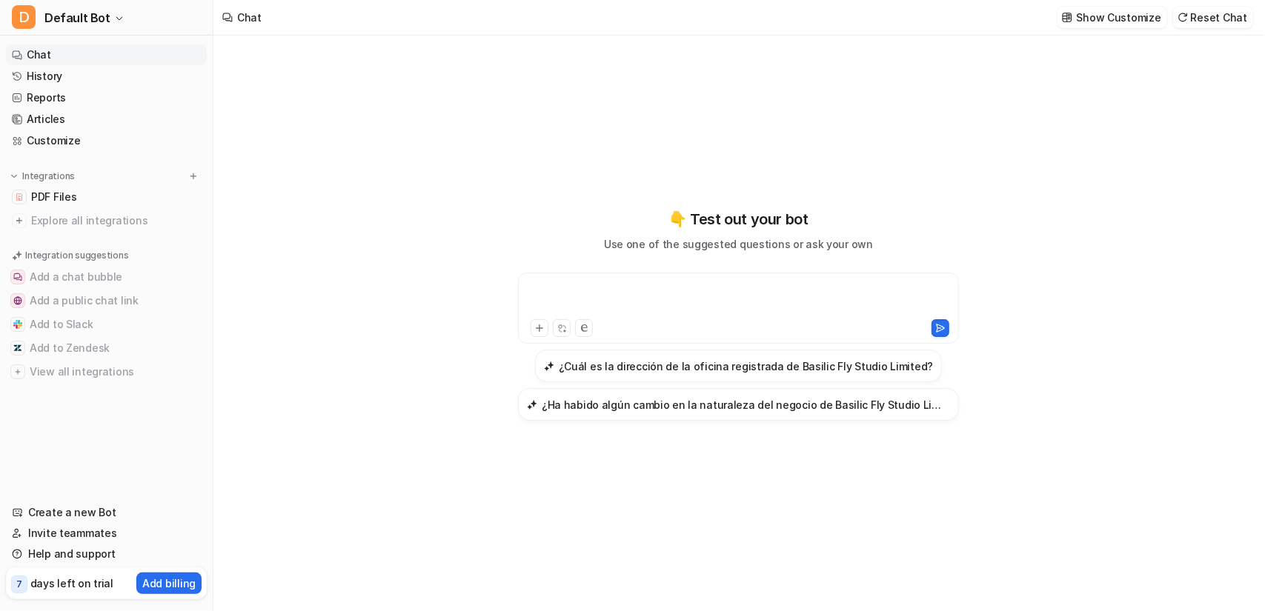
click at [652, 283] on div at bounding box center [739, 299] width 434 height 34
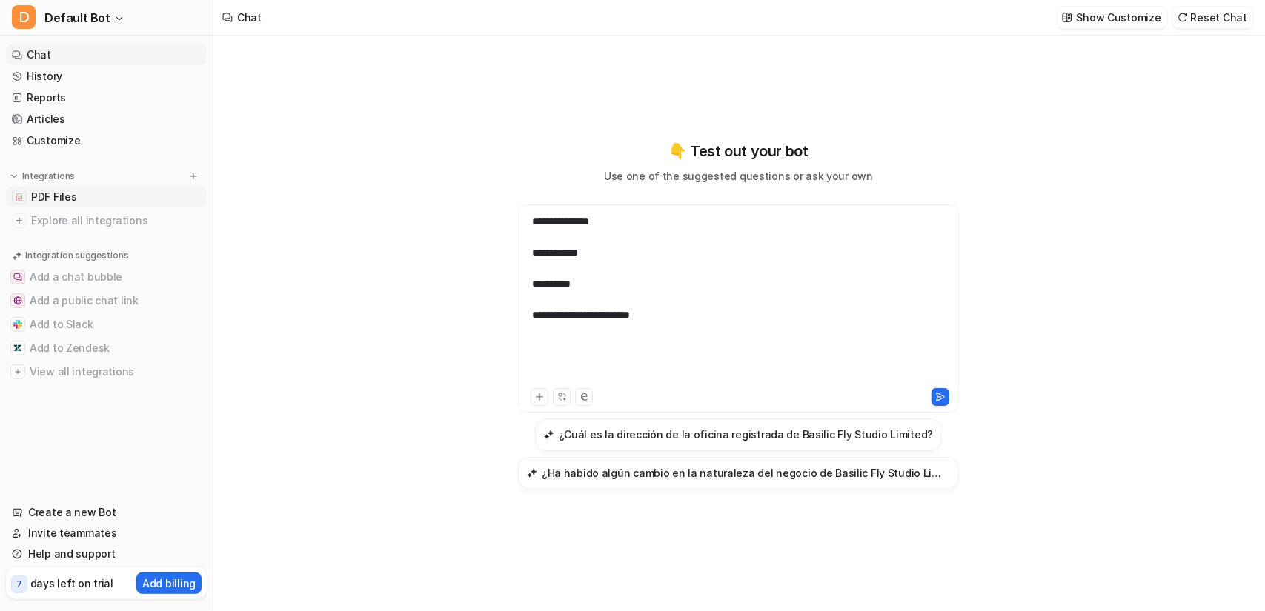
click at [123, 189] on link "PDF Files" at bounding box center [106, 197] width 201 height 21
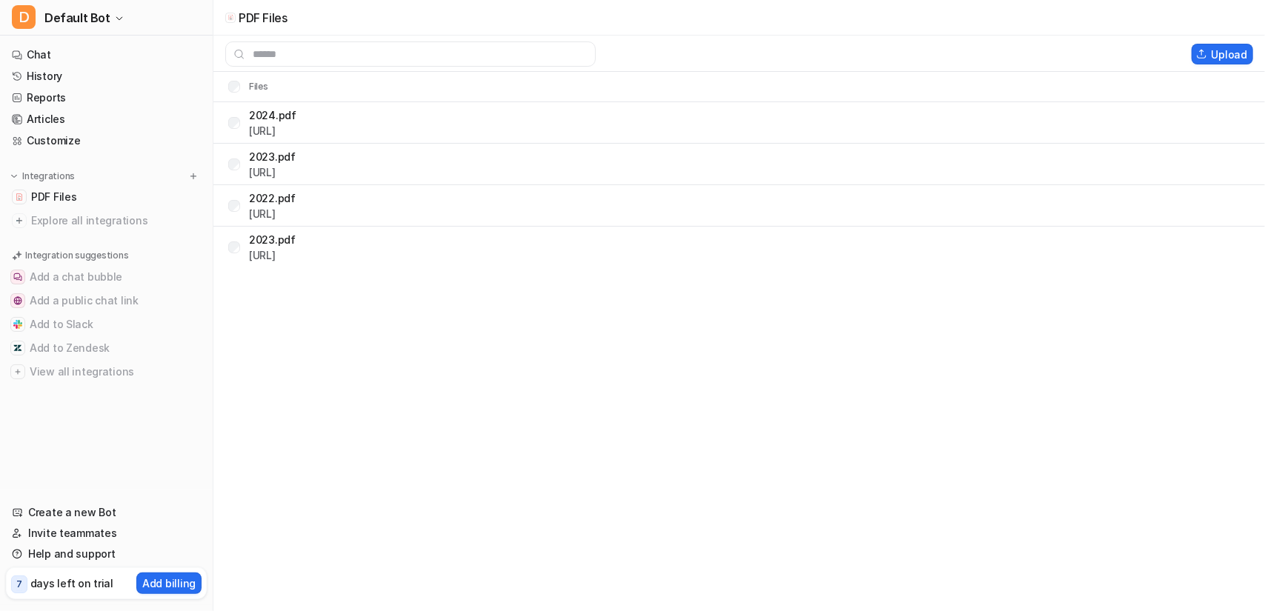
click at [230, 107] on td "2024.pdf [URL]" at bounding box center [256, 123] width 81 height 36
click at [233, 190] on td "2022.pdf [URL]" at bounding box center [256, 206] width 80 height 36
click at [238, 108] on td "2024.pdf [URL]" at bounding box center [256, 123] width 81 height 36
click at [237, 155] on div "2023.pdf [URL]" at bounding box center [261, 165] width 67 height 24
click at [1155, 56] on button "Delete selected" at bounding box center [1124, 54] width 106 height 21
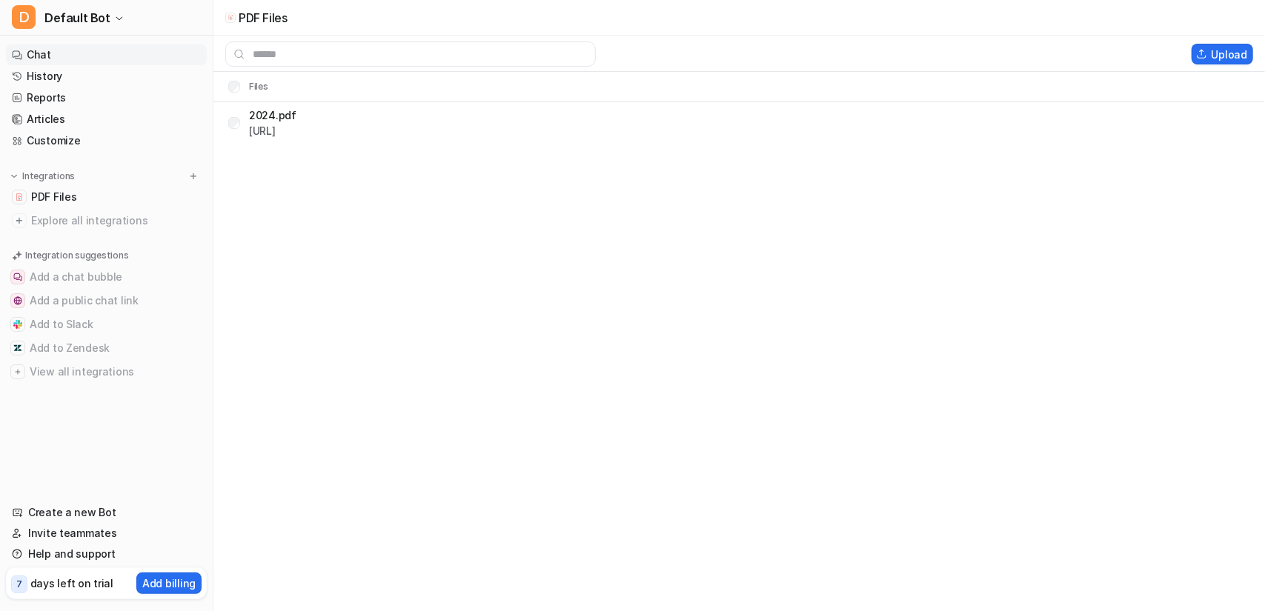
click at [62, 49] on link "Chat" at bounding box center [106, 54] width 201 height 21
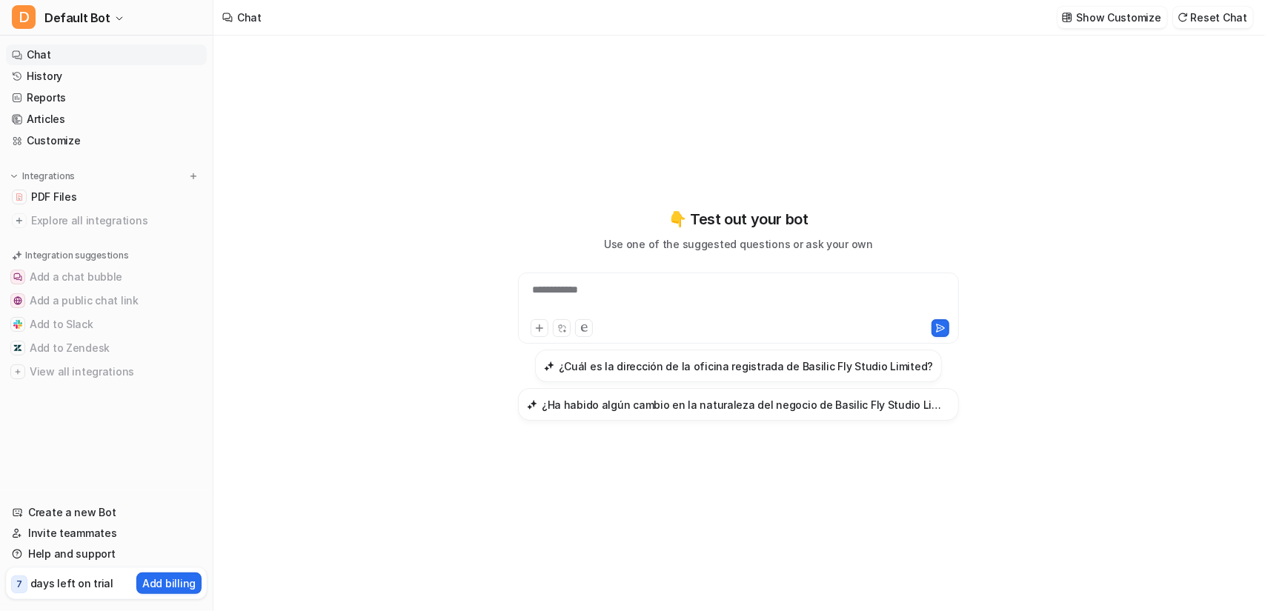
click at [590, 304] on div "**********" at bounding box center [739, 299] width 434 height 34
paste div
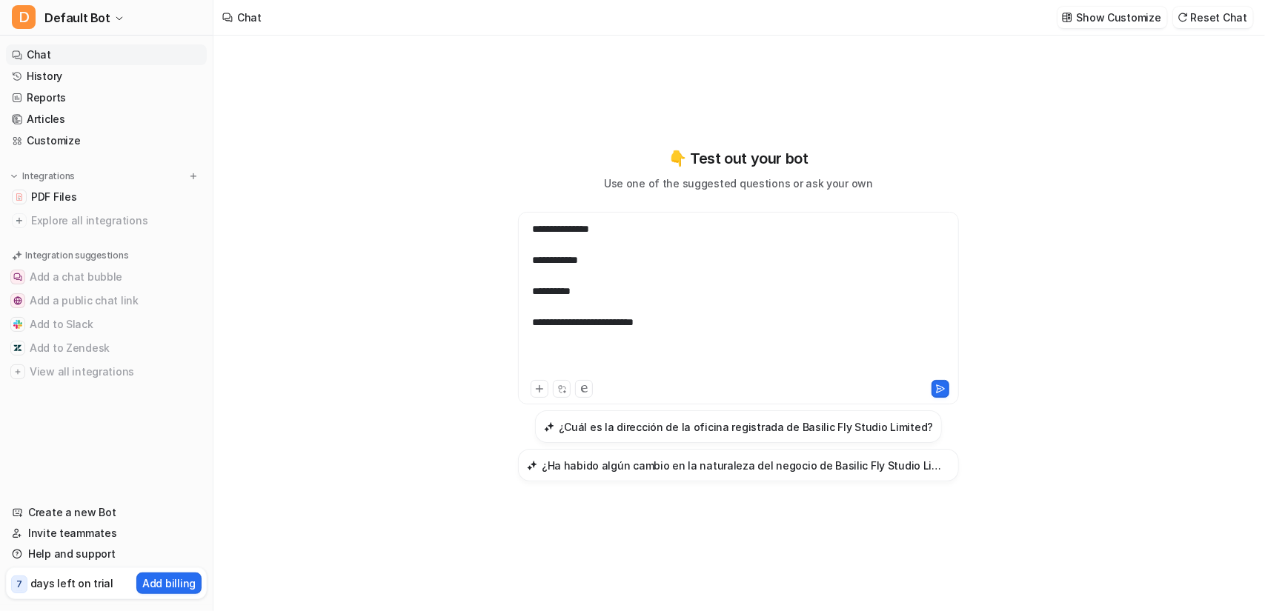
click at [578, 358] on div at bounding box center [738, 353] width 413 height 47
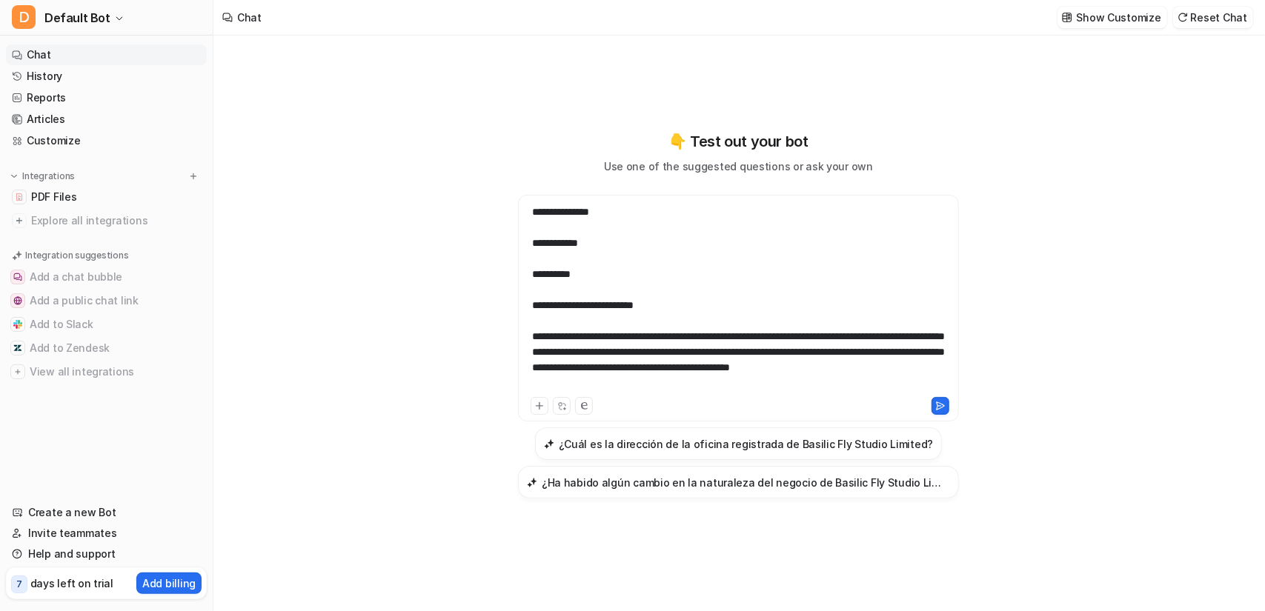
click at [536, 336] on div "**********" at bounding box center [738, 359] width 413 height 93
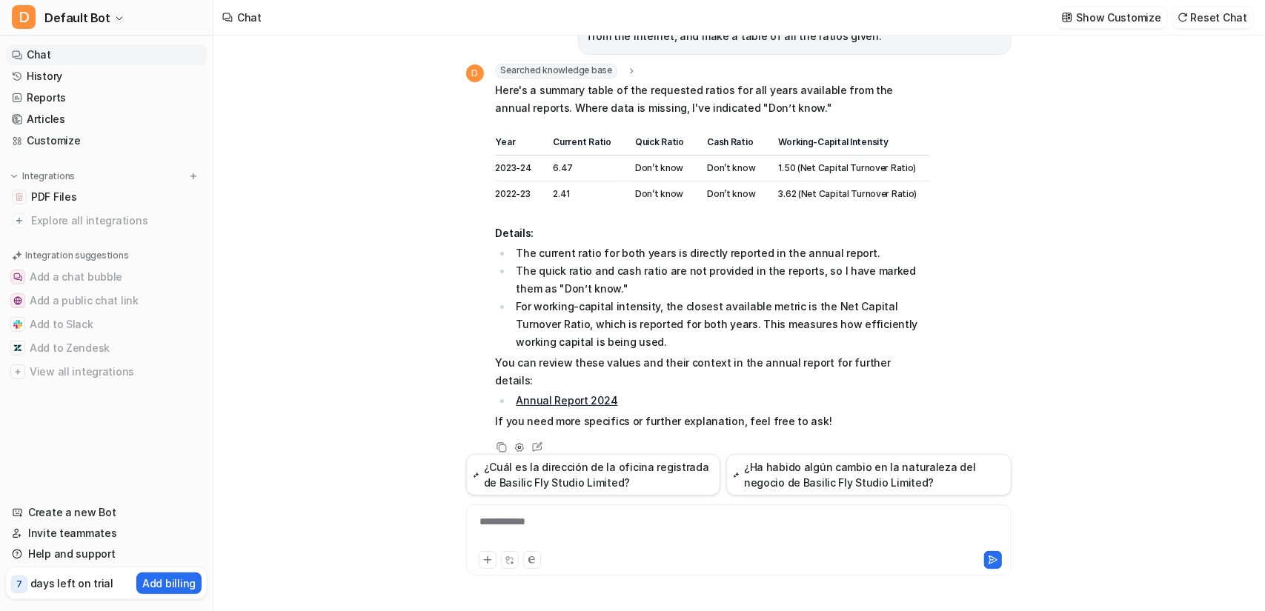
scroll to position [150, 0]
